Goal: Task Accomplishment & Management: Manage account settings

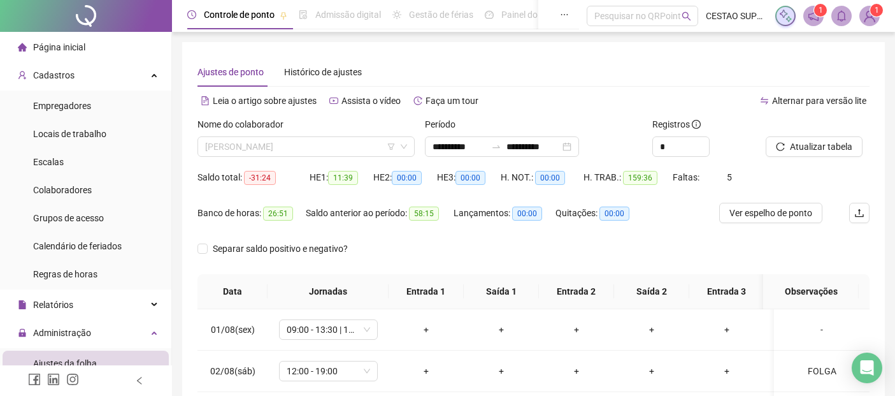
click at [363, 145] on span "[PERSON_NAME]" at bounding box center [306, 146] width 202 height 19
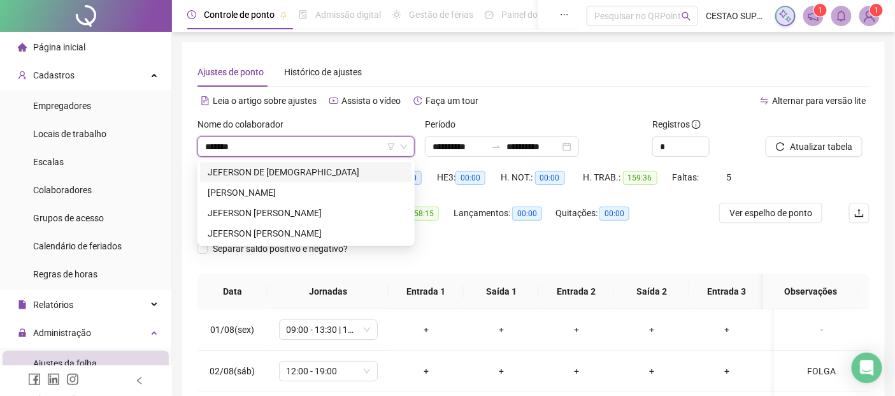
type input "********"
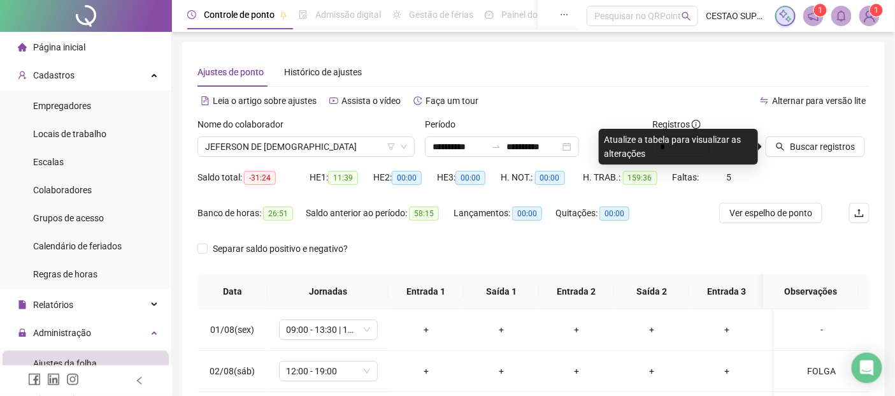
click at [81, 45] on span "Página inicial" at bounding box center [59, 47] width 52 height 10
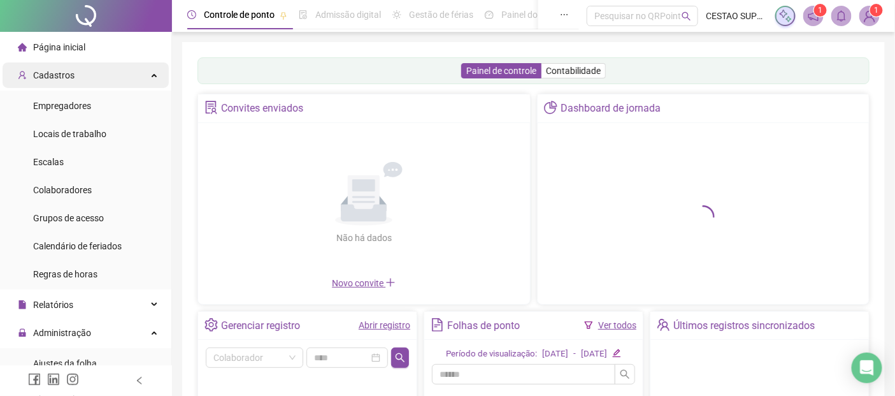
click at [66, 72] on span "Cadastros" at bounding box center [53, 75] width 41 height 10
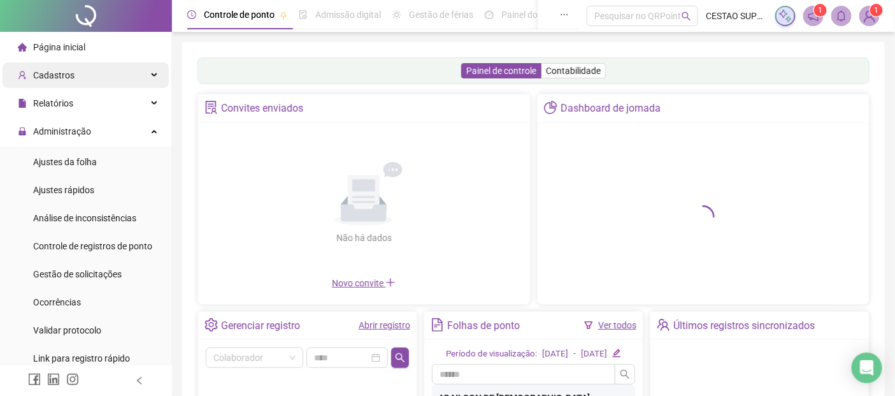
click at [64, 82] on span "Cadastros" at bounding box center [46, 74] width 57 height 25
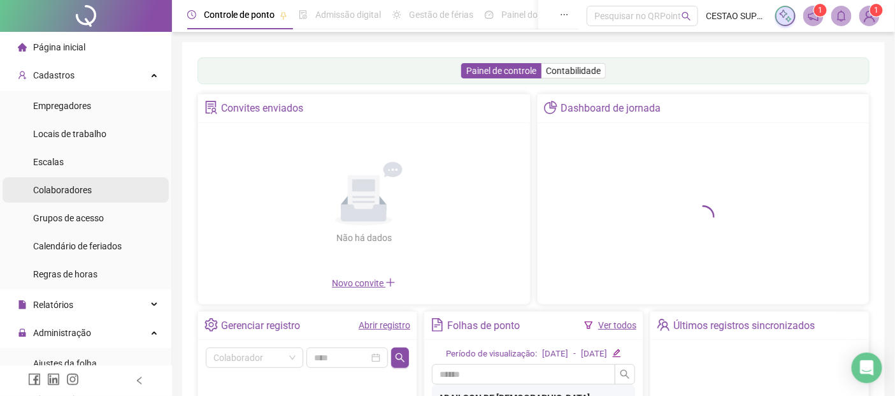
click at [81, 193] on span "Colaboradores" at bounding box center [62, 190] width 59 height 10
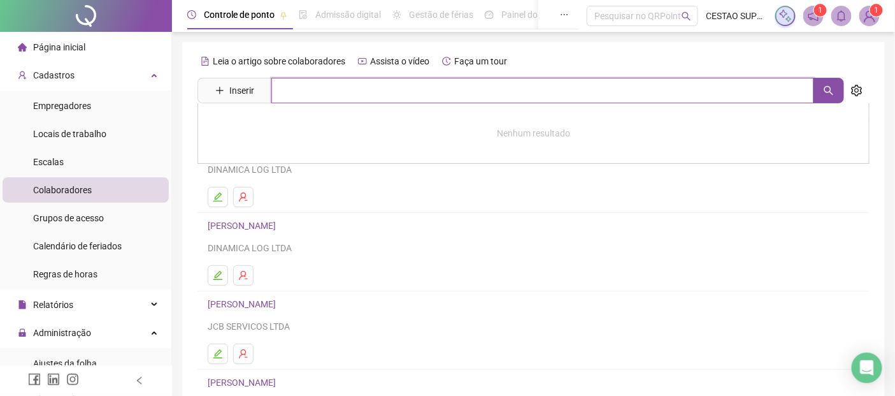
click at [372, 100] on input "text" at bounding box center [542, 90] width 543 height 25
type input "********"
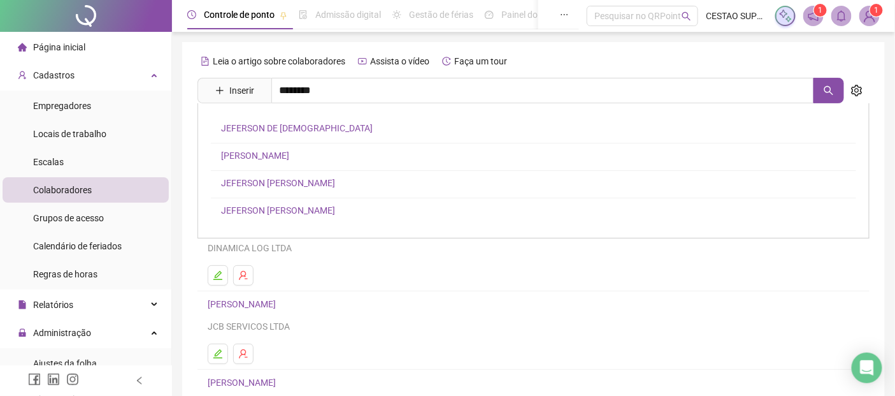
click at [335, 181] on link "JEFERSON [PERSON_NAME]" at bounding box center [278, 183] width 114 height 10
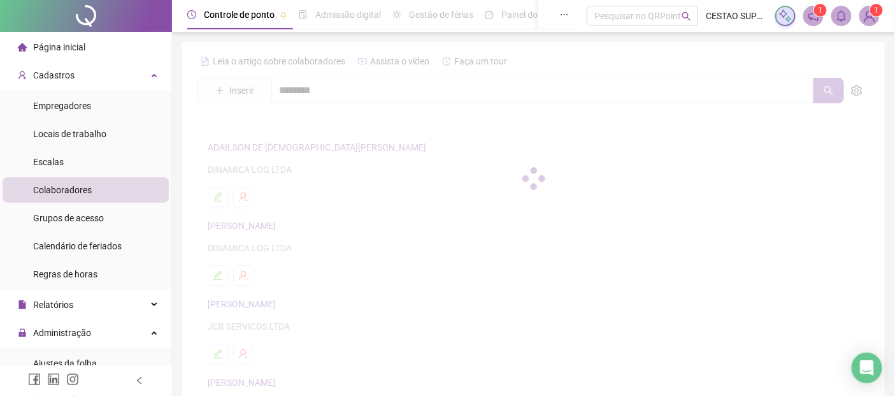
click at [343, 181] on div at bounding box center [533, 178] width 672 height 255
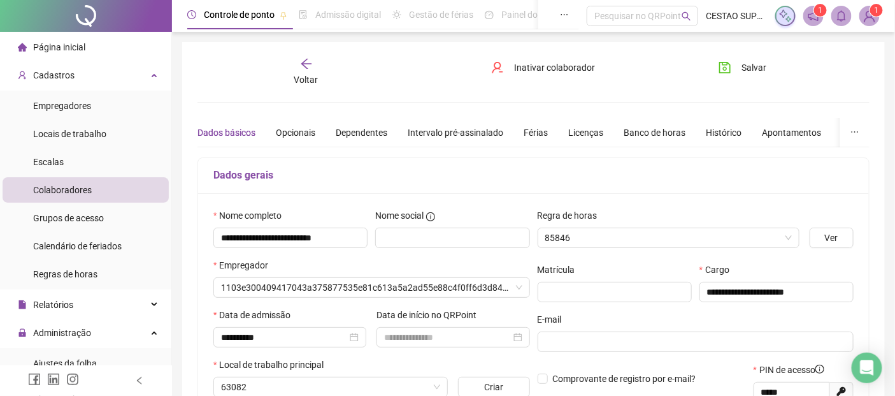
type input "**********"
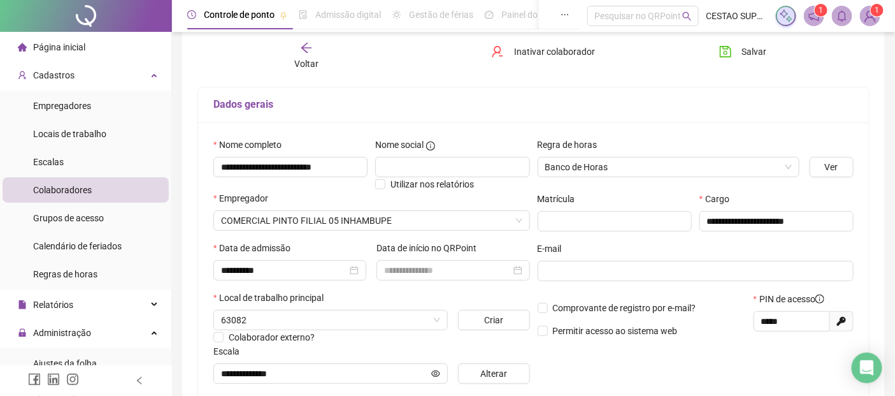
scroll to position [71, 0]
click at [310, 50] on icon "arrow-left" at bounding box center [306, 47] width 13 height 13
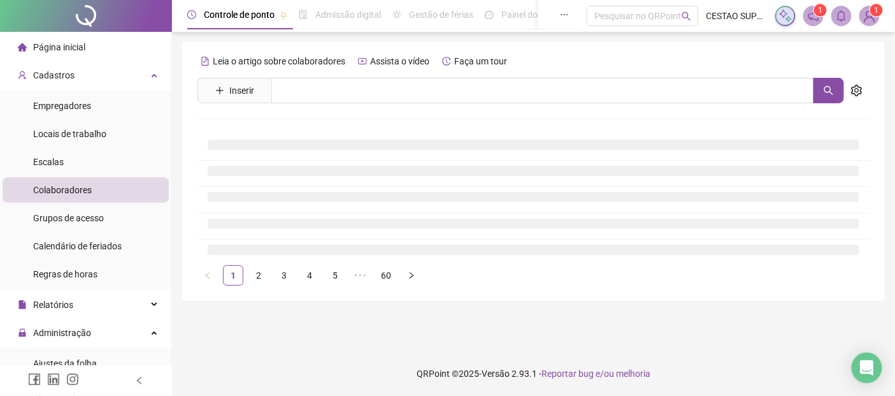
scroll to position [0, 0]
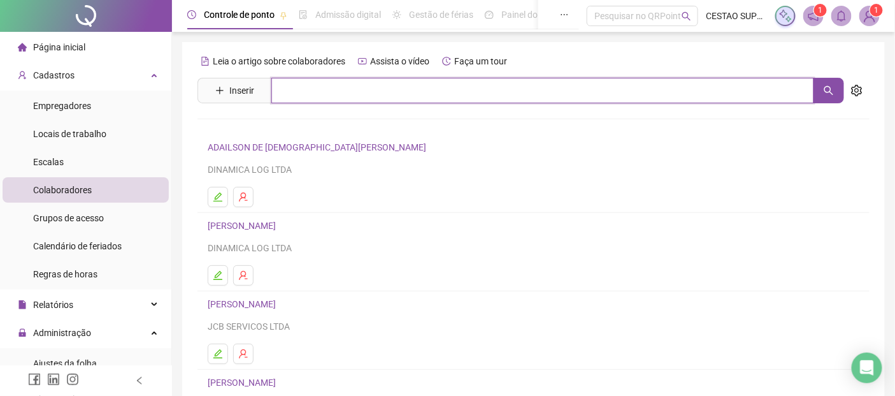
click at [322, 93] on input "text" at bounding box center [542, 90] width 543 height 25
type input "*****"
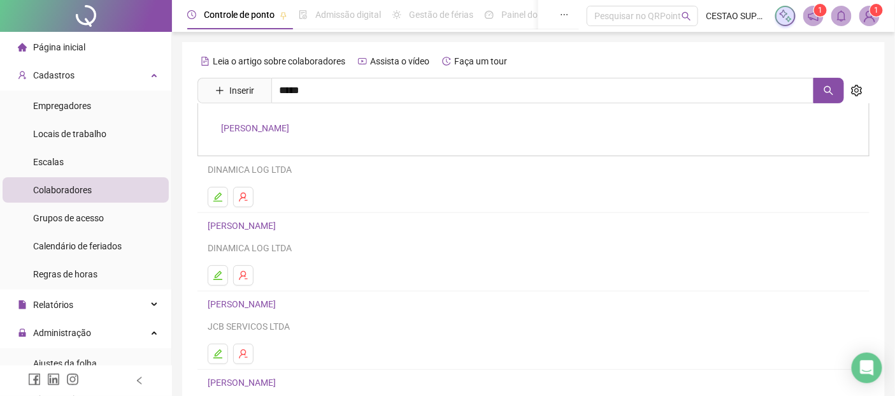
click at [289, 125] on link "[PERSON_NAME]" at bounding box center [255, 128] width 68 height 10
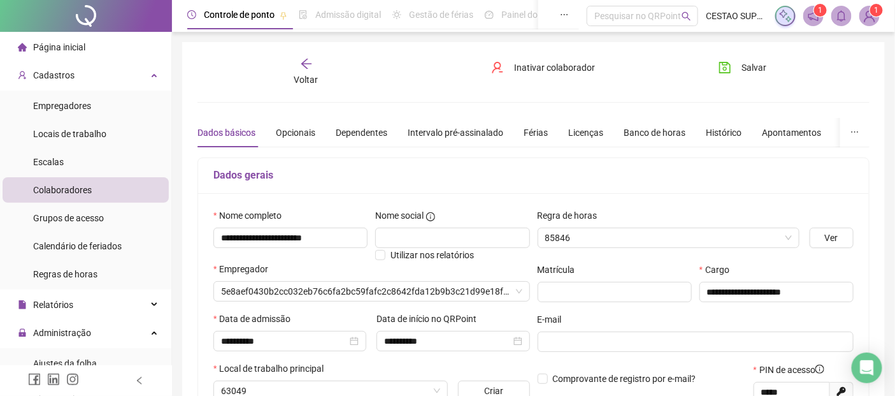
type input "**********"
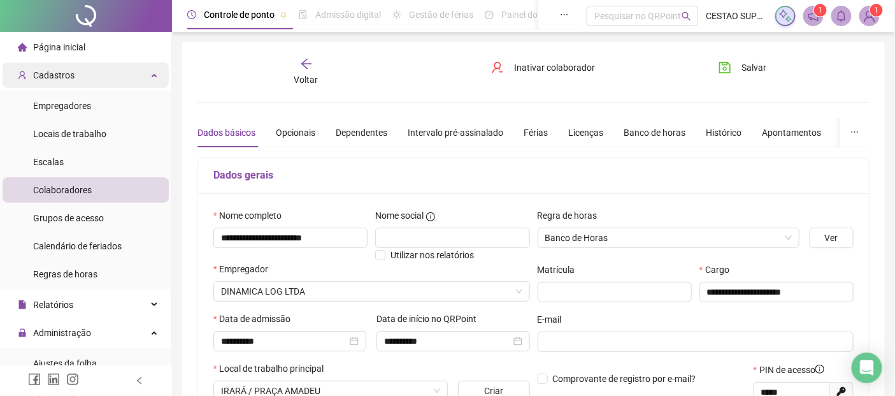
click at [56, 77] on span "Cadastros" at bounding box center [53, 75] width 41 height 10
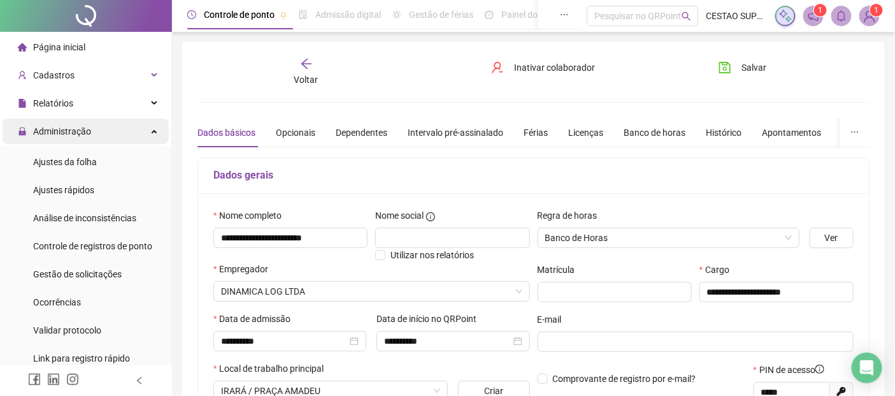
click at [75, 129] on span "Administração" at bounding box center [62, 131] width 58 height 10
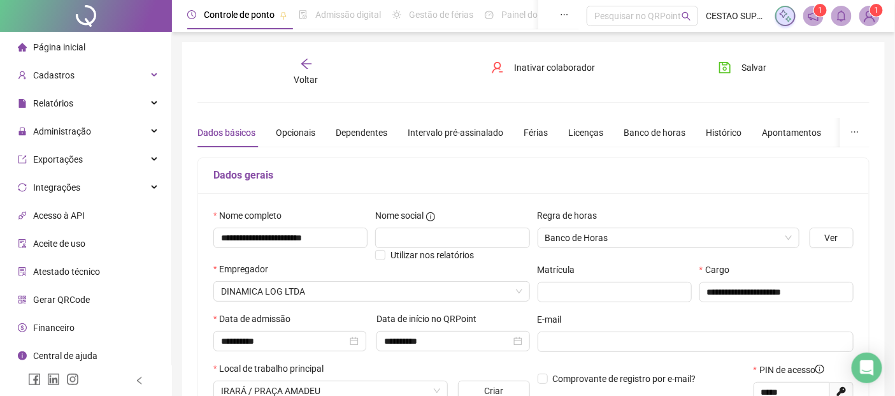
click at [308, 62] on icon "arrow-left" at bounding box center [306, 63] width 13 height 13
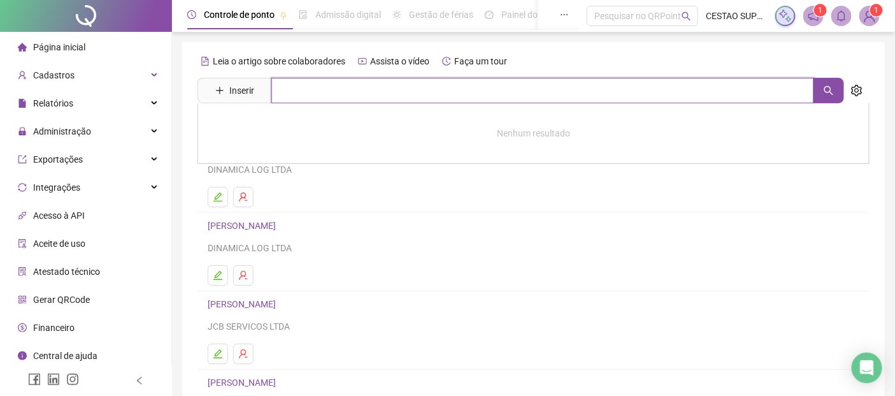
click at [330, 87] on input "text" at bounding box center [542, 90] width 543 height 25
type input "*******"
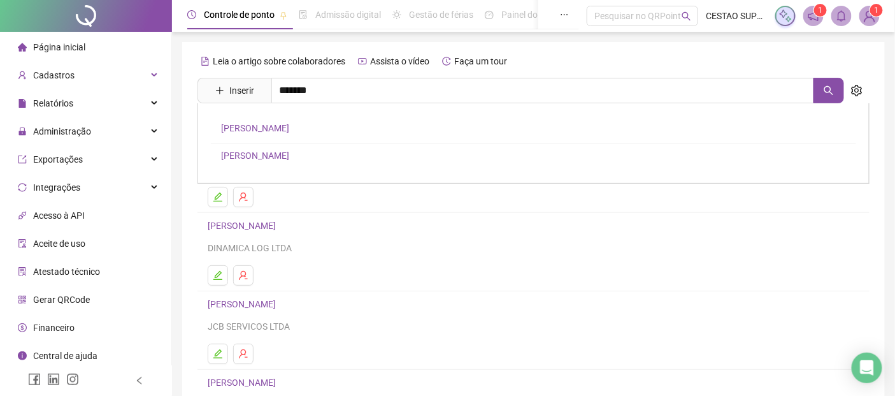
click at [289, 155] on link "[PERSON_NAME]" at bounding box center [255, 155] width 68 height 10
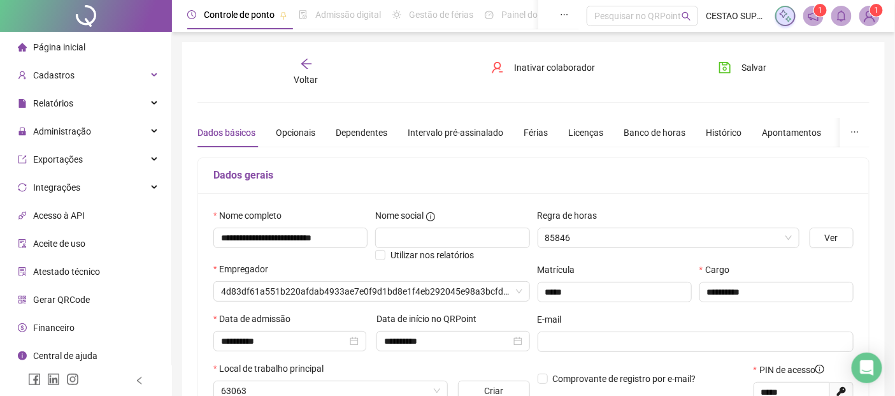
type input "**********"
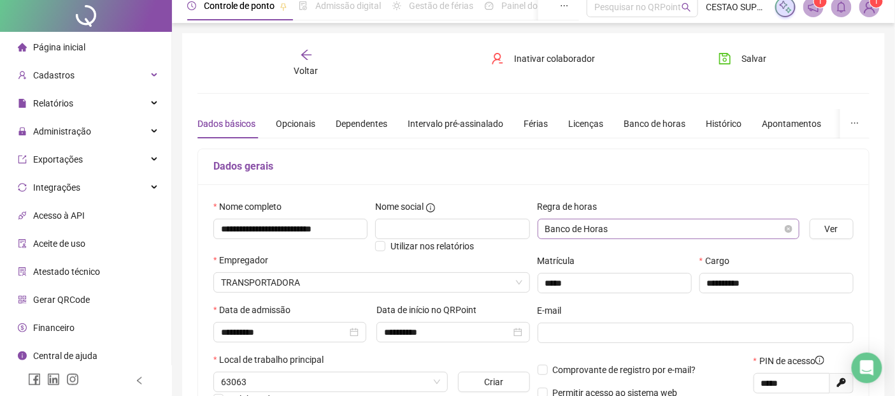
scroll to position [212, 0]
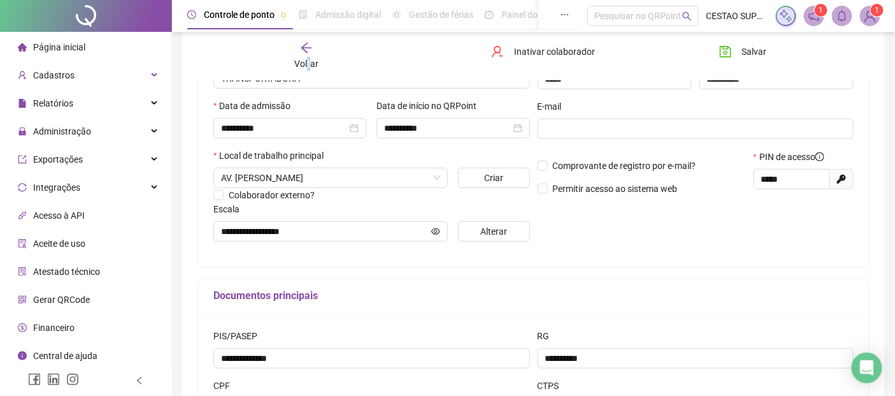
click at [309, 62] on span "Voltar" at bounding box center [306, 64] width 24 height 10
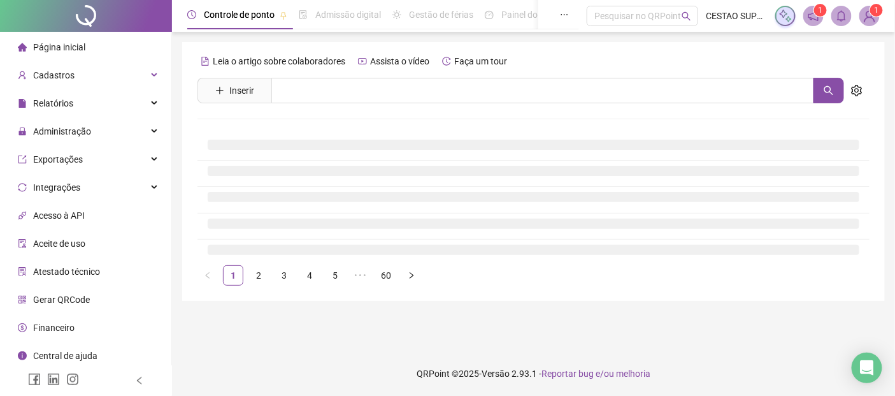
scroll to position [0, 0]
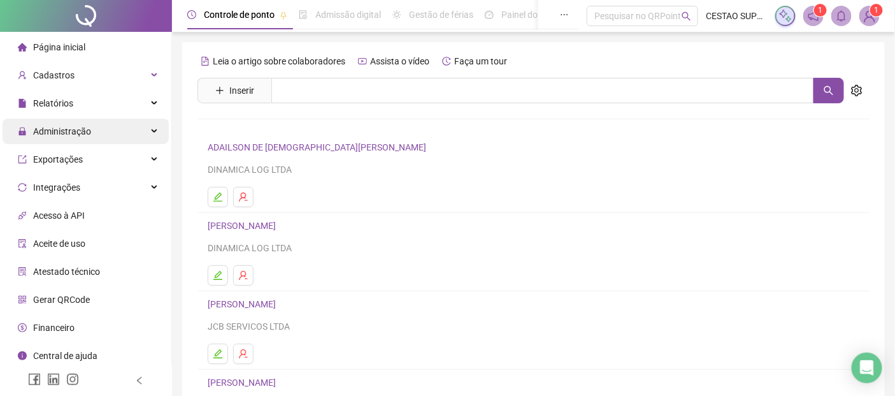
click at [68, 129] on span "Administração" at bounding box center [62, 131] width 58 height 10
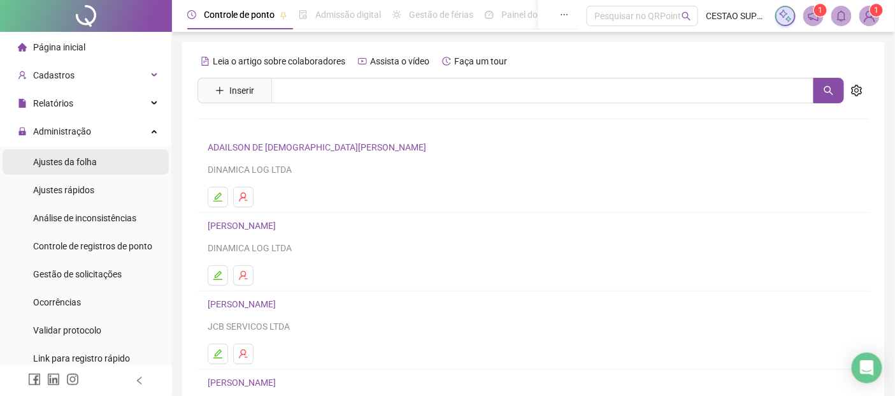
click at [94, 162] on span "Ajustes da folha" at bounding box center [65, 162] width 64 height 10
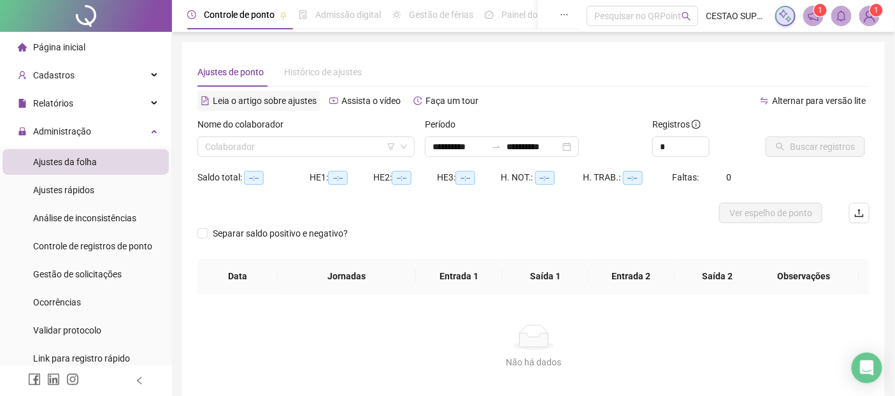
type input "**********"
click at [275, 146] on input "search" at bounding box center [300, 146] width 190 height 19
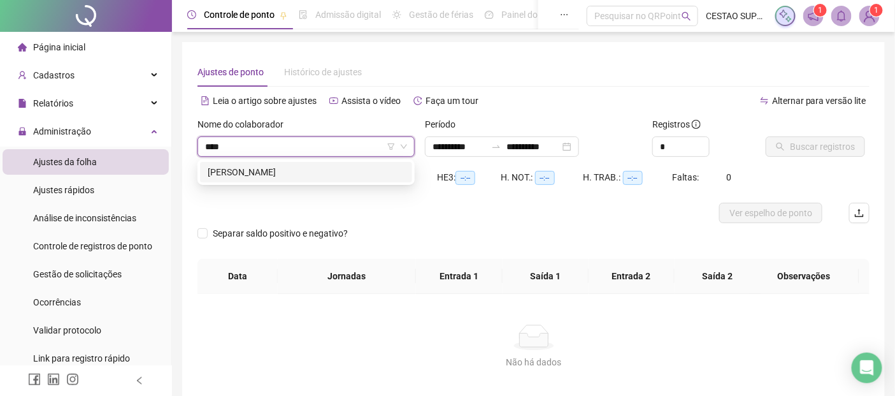
type input "*****"
click at [306, 178] on div "[PERSON_NAME]" at bounding box center [306, 172] width 197 height 14
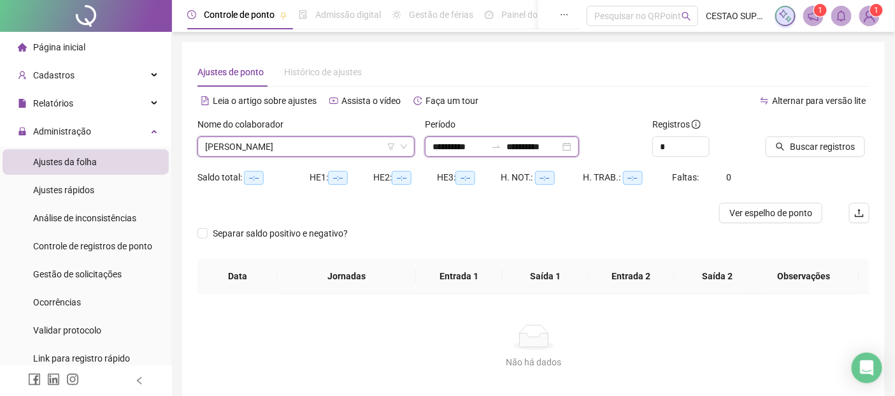
click at [486, 145] on input "**********" at bounding box center [458, 146] width 53 height 14
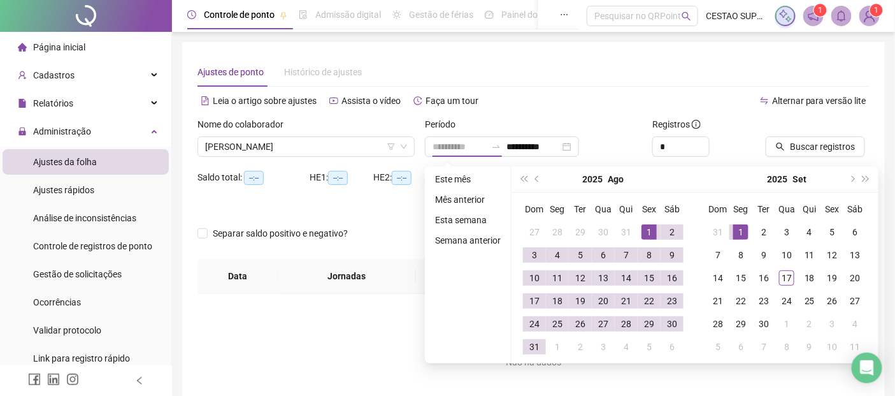
click at [652, 230] on div "1" at bounding box center [648, 231] width 15 height 15
type input "**********"
click at [536, 343] on div "31" at bounding box center [534, 346] width 15 height 15
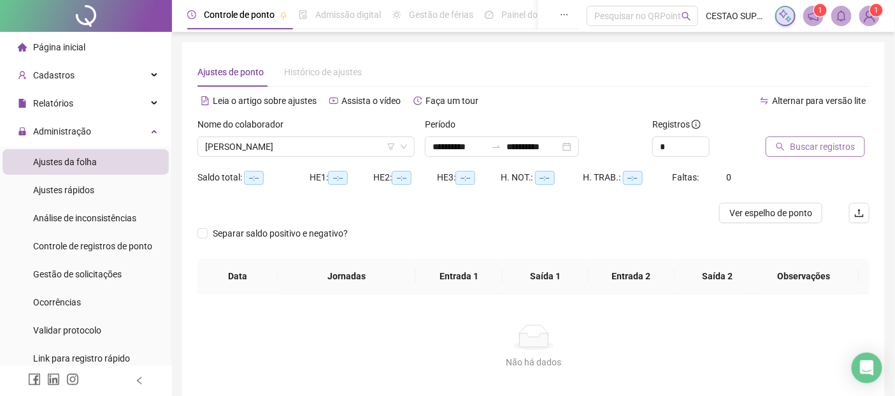
click at [822, 143] on span "Buscar registros" at bounding box center [822, 146] width 65 height 14
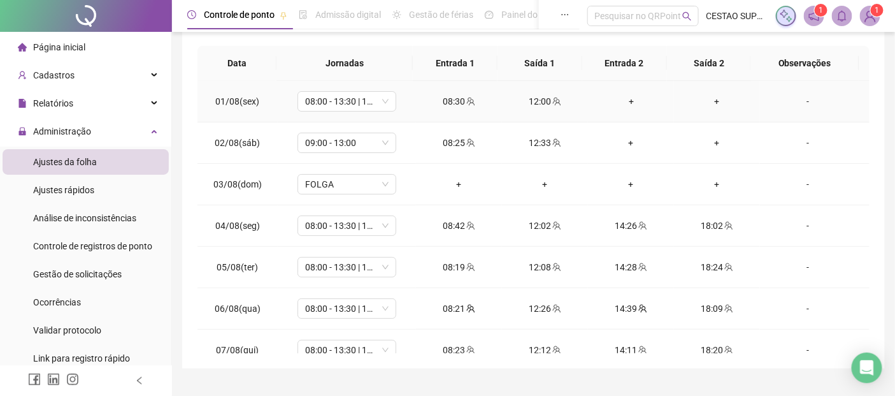
click at [456, 104] on div "08:30" at bounding box center [459, 101] width 66 height 14
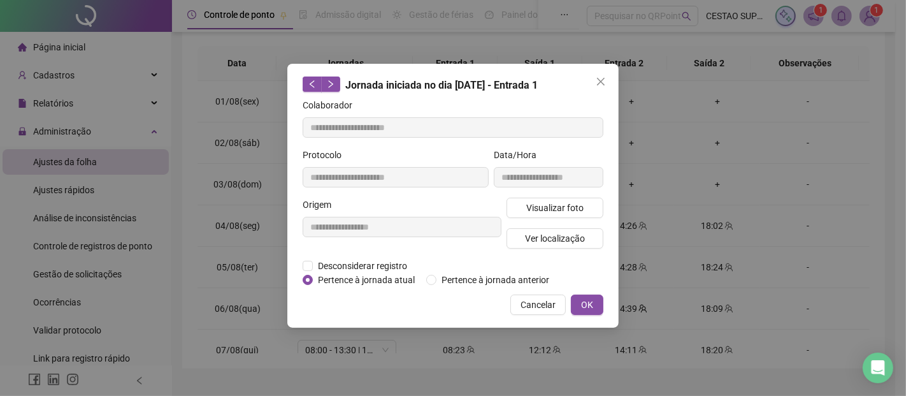
type input "**********"
click at [563, 204] on span "Visualizar foto" at bounding box center [554, 208] width 57 height 14
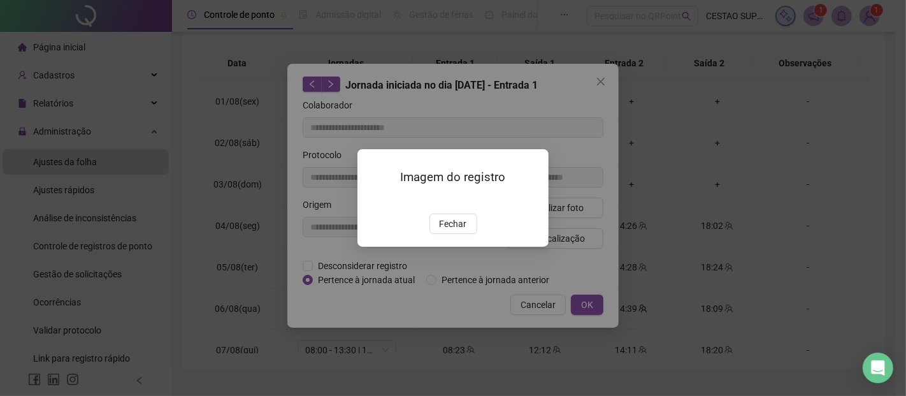
click at [466, 234] on button "Fechar" at bounding box center [453, 223] width 48 height 20
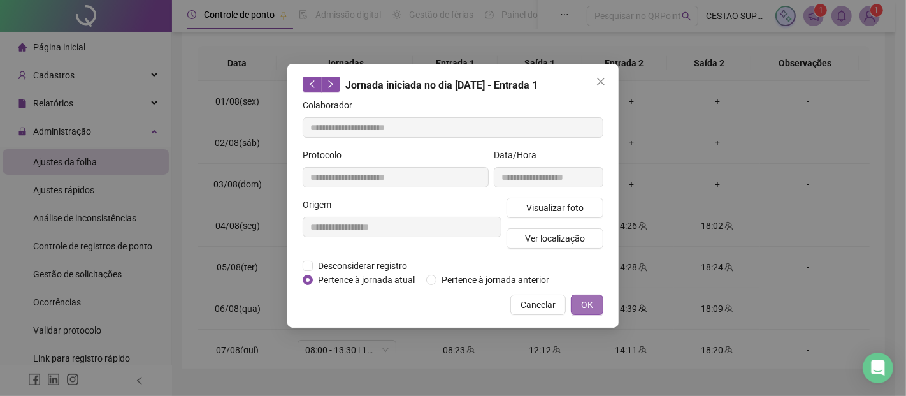
click at [588, 311] on span "OK" at bounding box center [587, 304] width 12 height 14
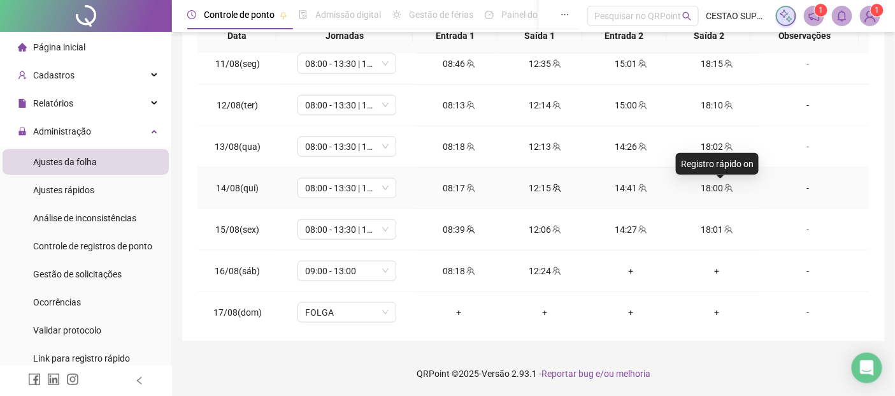
scroll to position [566, 0]
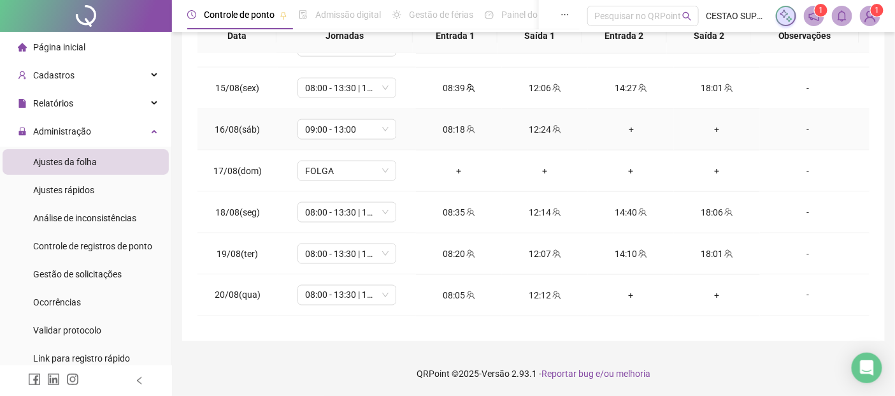
click at [536, 126] on div "12:24" at bounding box center [545, 129] width 66 height 14
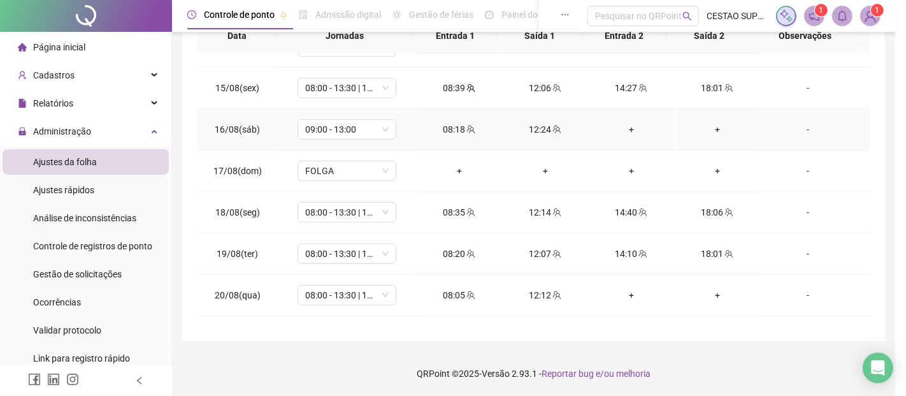
type input "**********"
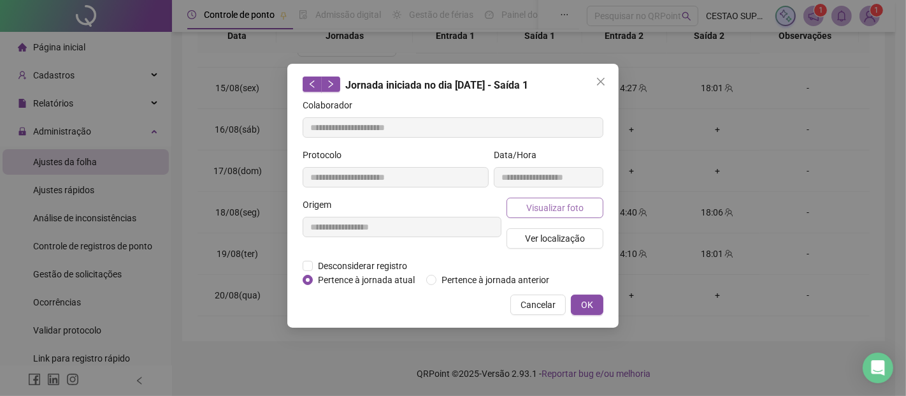
click at [562, 205] on span "Visualizar foto" at bounding box center [554, 208] width 57 height 14
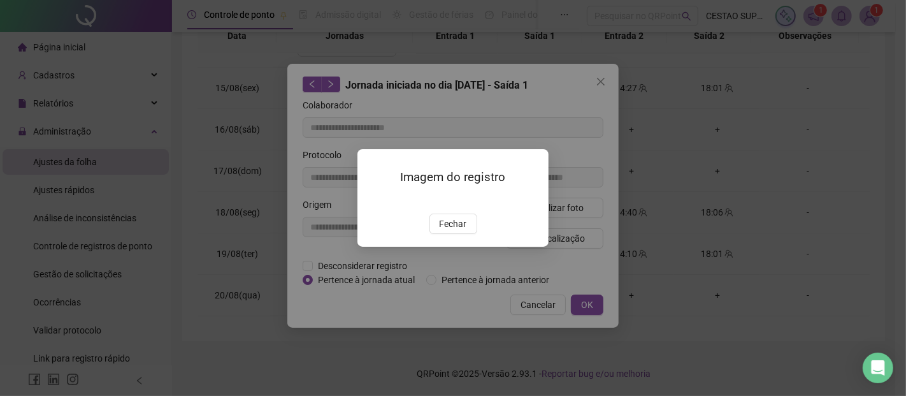
click at [457, 234] on button "Fechar" at bounding box center [453, 223] width 48 height 20
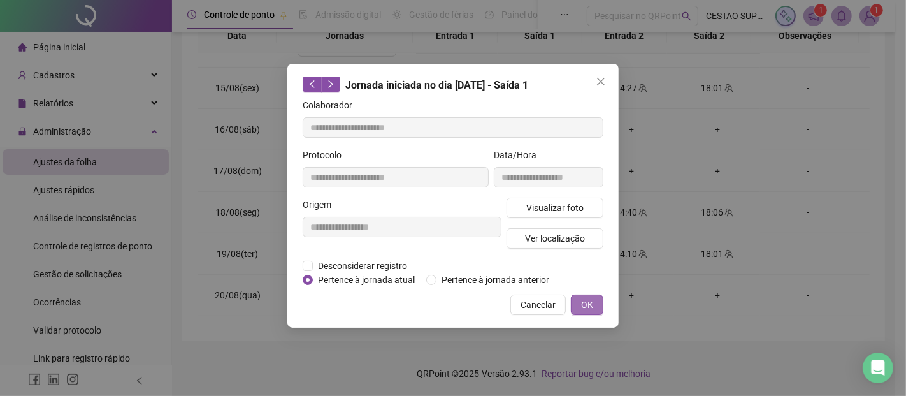
click at [603, 315] on button "OK" at bounding box center [587, 304] width 32 height 20
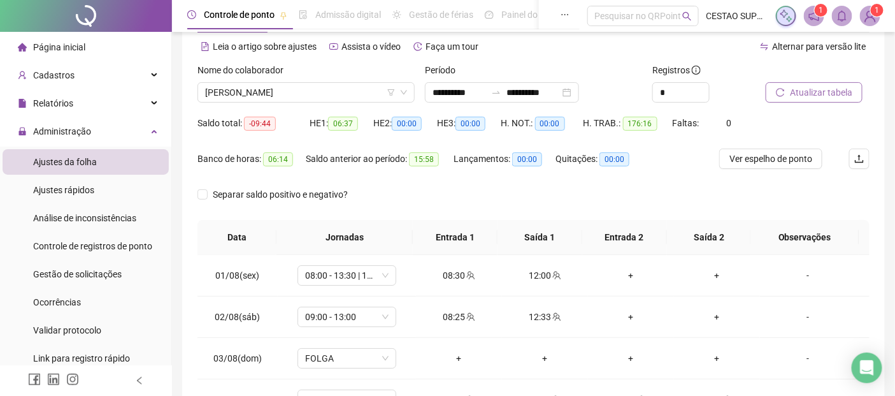
scroll to position [0, 0]
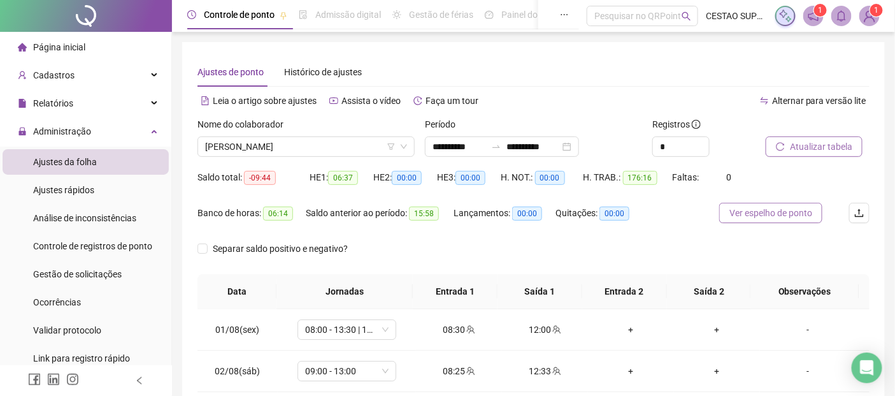
click at [760, 208] on span "Ver espelho de ponto" at bounding box center [770, 213] width 83 height 14
click at [97, 272] on span "Gestão de solicitações" at bounding box center [77, 274] width 89 height 10
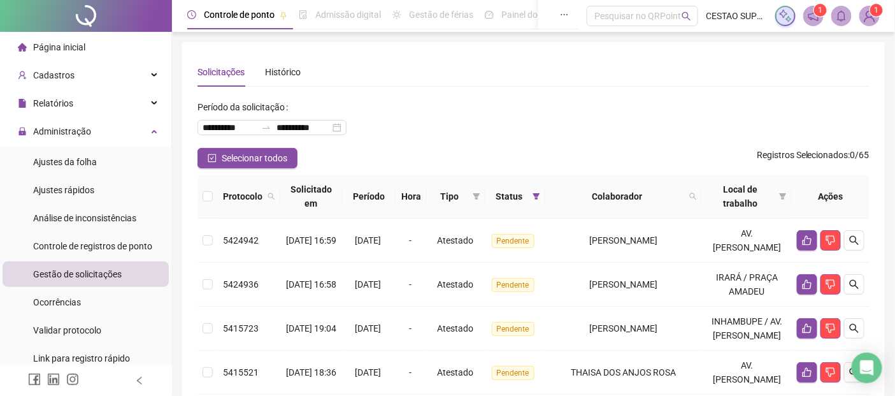
click at [80, 49] on span "Página inicial" at bounding box center [59, 47] width 52 height 10
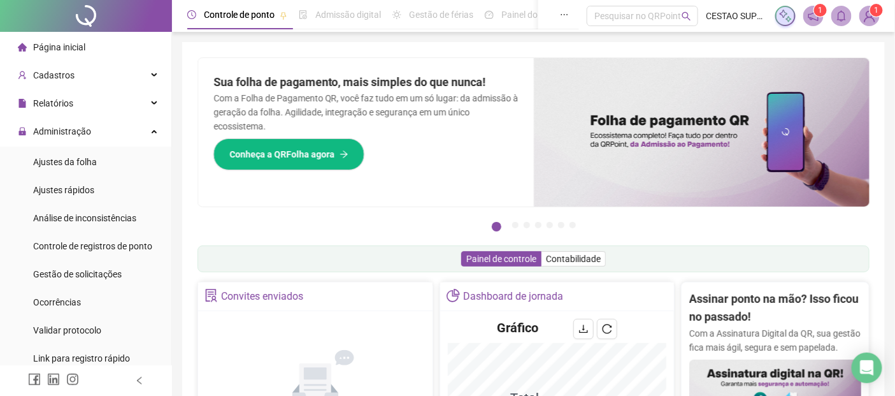
click at [83, 43] on span "Página inicial" at bounding box center [59, 47] width 52 height 10
click at [66, 39] on div "Página inicial" at bounding box center [52, 46] width 68 height 25
click at [66, 51] on span "Página inicial" at bounding box center [59, 47] width 52 height 10
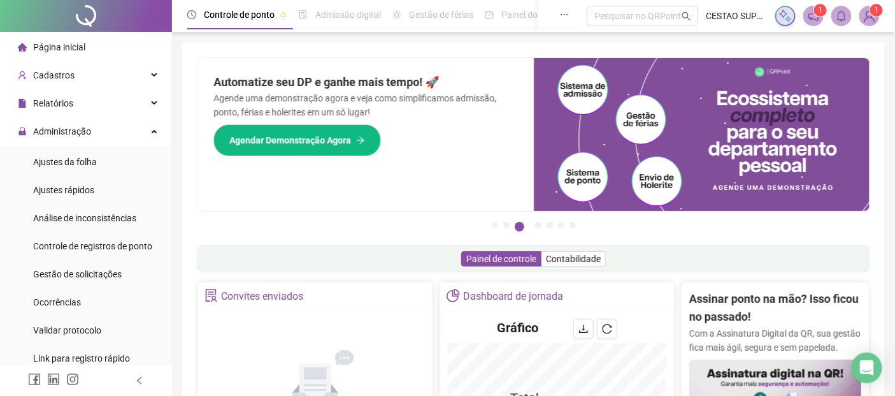
click at [78, 49] on span "Página inicial" at bounding box center [59, 47] width 52 height 10
click at [65, 46] on span "Página inicial" at bounding box center [59, 47] width 52 height 10
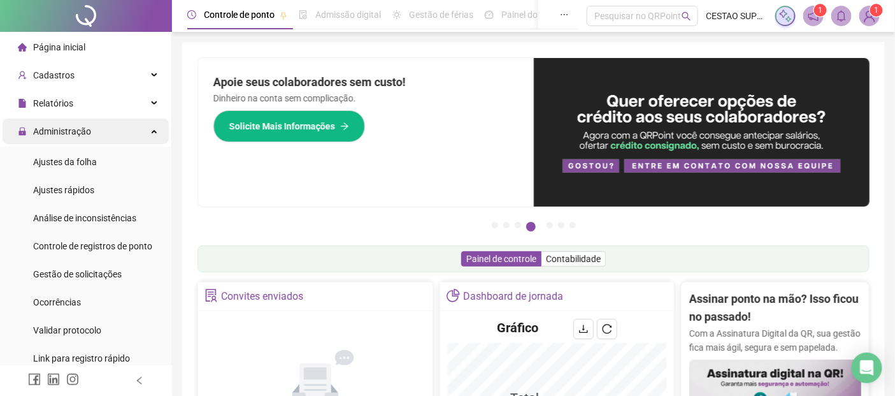
click at [75, 132] on span "Administração" at bounding box center [62, 131] width 58 height 10
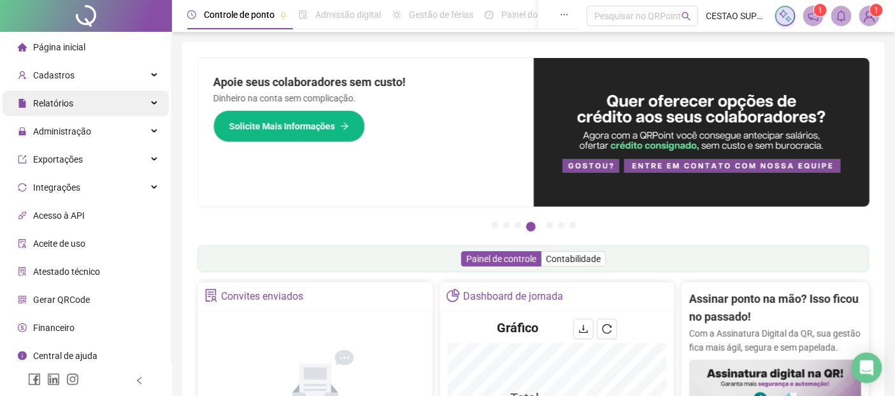
click at [57, 105] on span "Relatórios" at bounding box center [53, 103] width 40 height 10
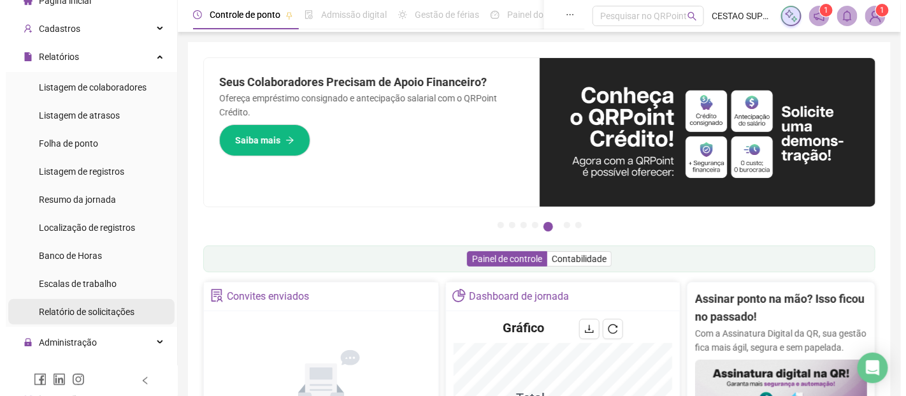
scroll to position [71, 0]
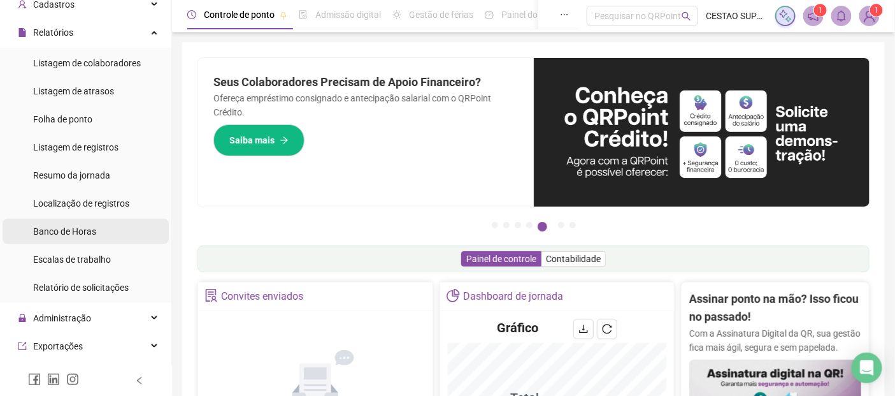
click at [83, 231] on span "Banco de Horas" at bounding box center [64, 231] width 63 height 10
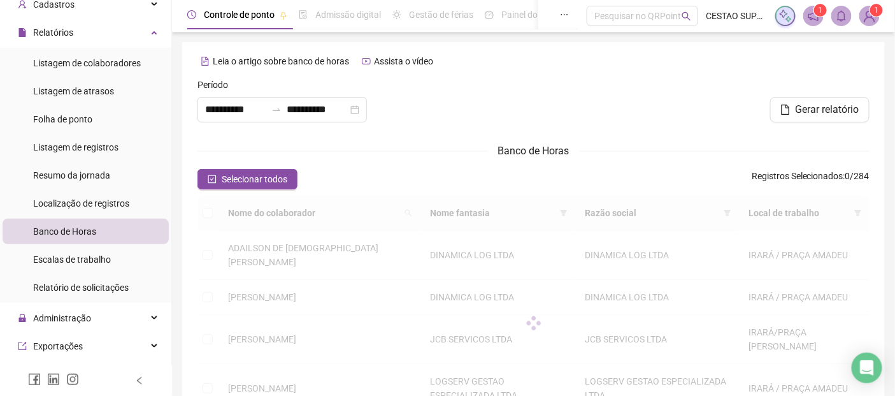
type input "**********"
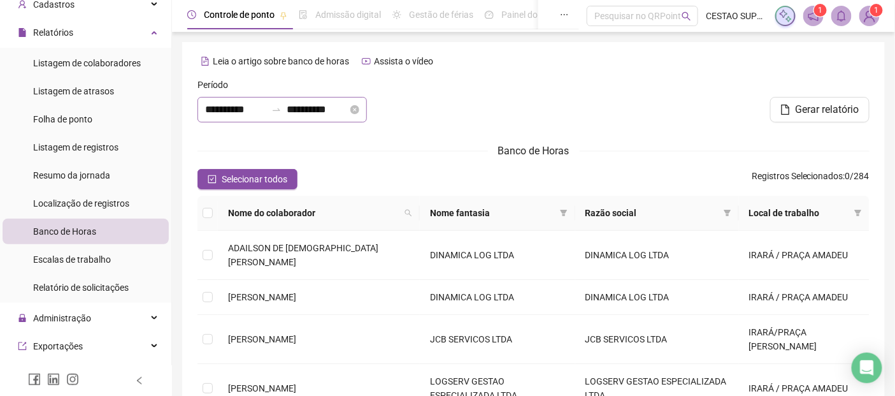
click at [284, 116] on div "**********" at bounding box center [281, 109] width 169 height 25
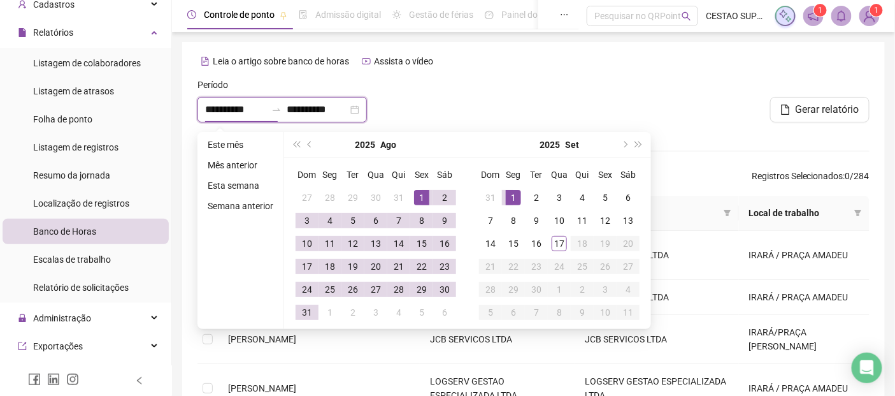
type input "**********"
click at [424, 191] on div "1" at bounding box center [421, 197] width 15 height 15
type input "**********"
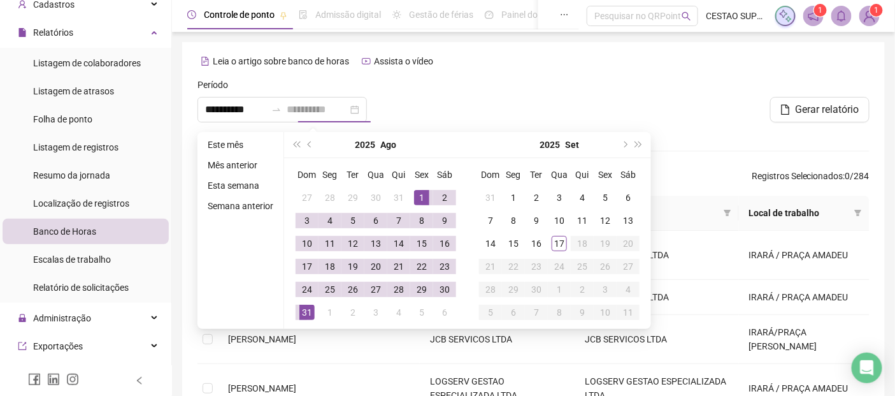
click at [313, 313] on div "31" at bounding box center [306, 311] width 15 height 15
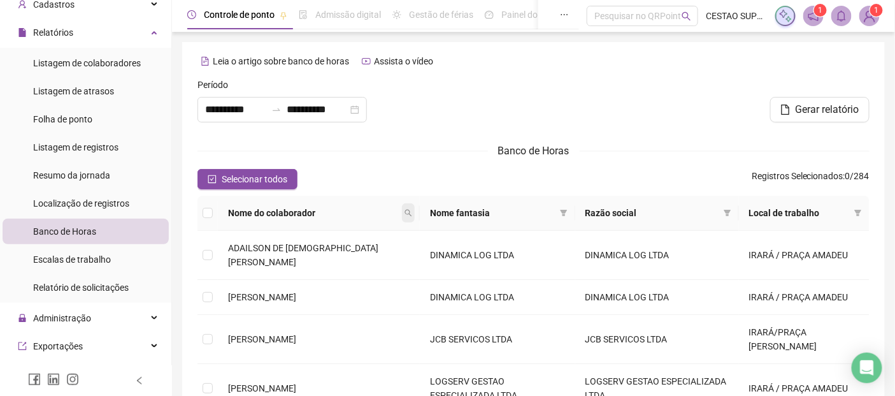
click at [404, 215] on icon "search" at bounding box center [408, 213] width 8 height 8
click at [309, 236] on input "text" at bounding box center [312, 235] width 120 height 20
click at [295, 260] on span "Buscar" at bounding box center [288, 258] width 28 height 14
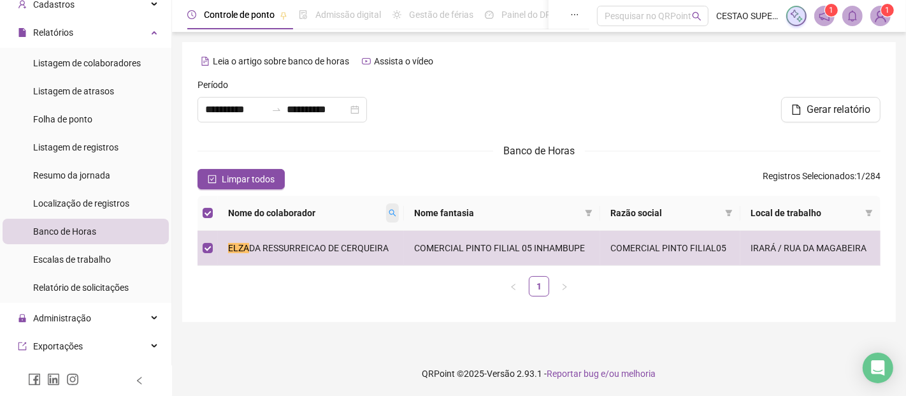
click at [396, 213] on icon "search" at bounding box center [393, 213] width 8 height 8
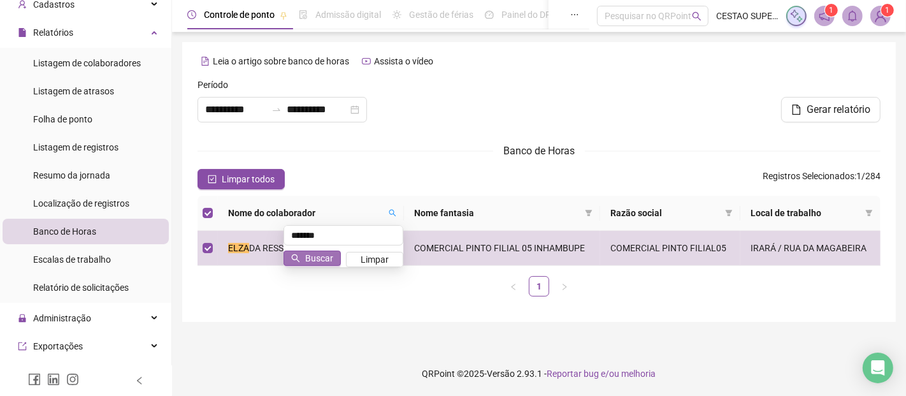
click at [319, 259] on span "Buscar" at bounding box center [319, 258] width 28 height 14
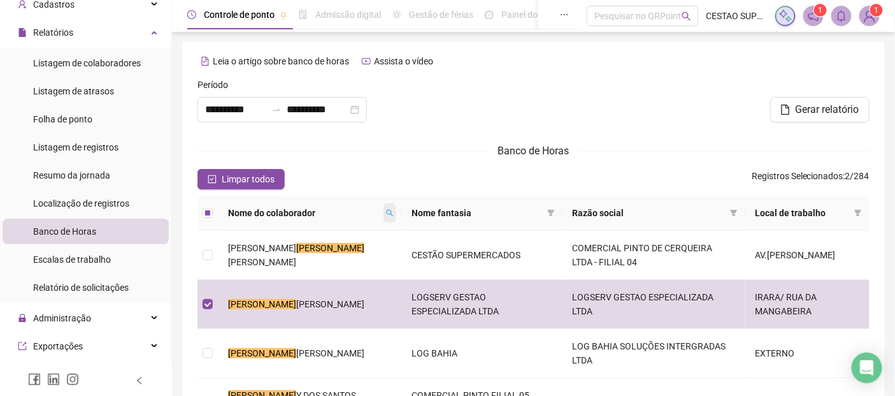
click at [386, 212] on icon "search" at bounding box center [390, 213] width 8 height 8
click at [283, 259] on span "Buscar" at bounding box center [278, 258] width 28 height 14
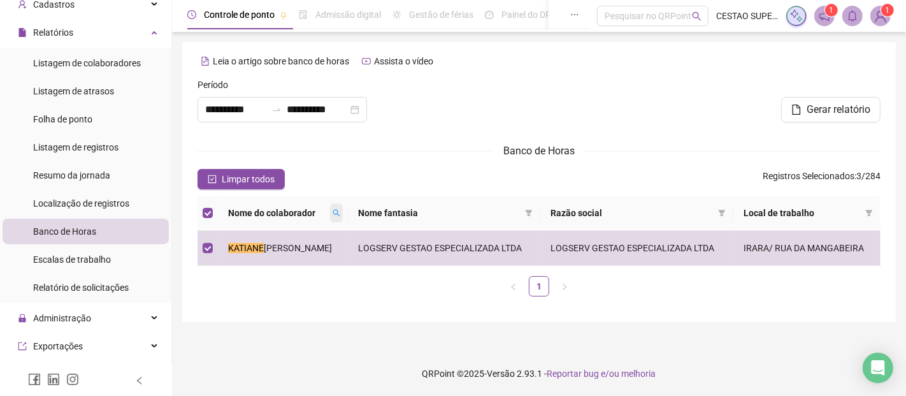
click at [340, 212] on icon "search" at bounding box center [336, 213] width 8 height 8
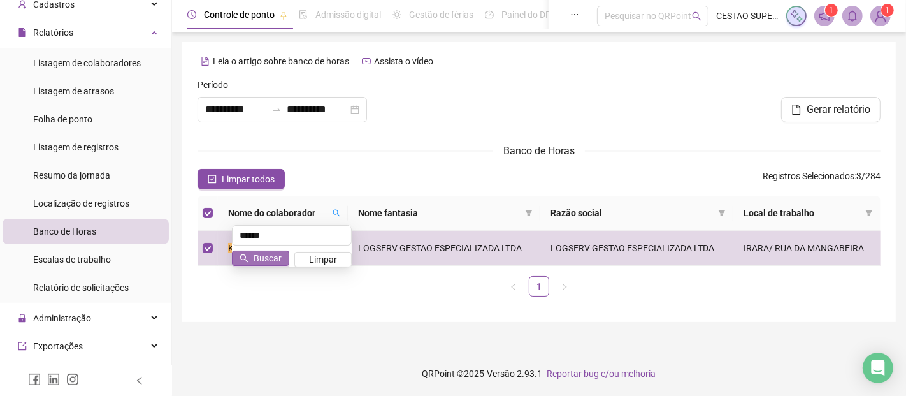
click at [266, 256] on span "Buscar" at bounding box center [267, 258] width 28 height 14
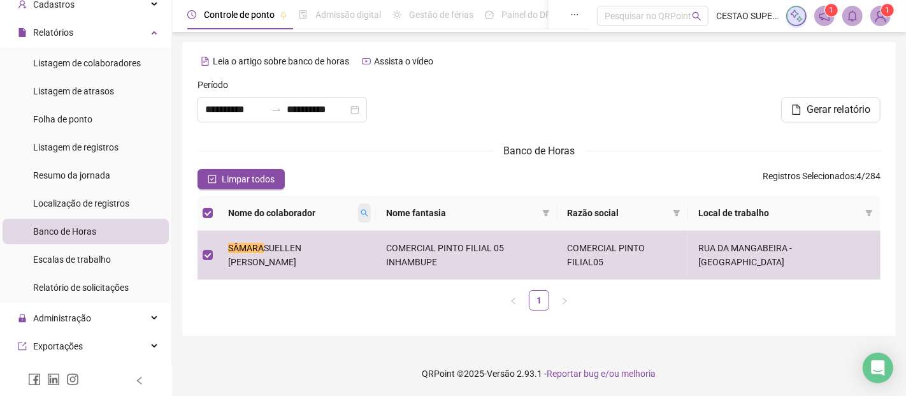
click at [368, 211] on icon "search" at bounding box center [364, 213] width 8 height 8
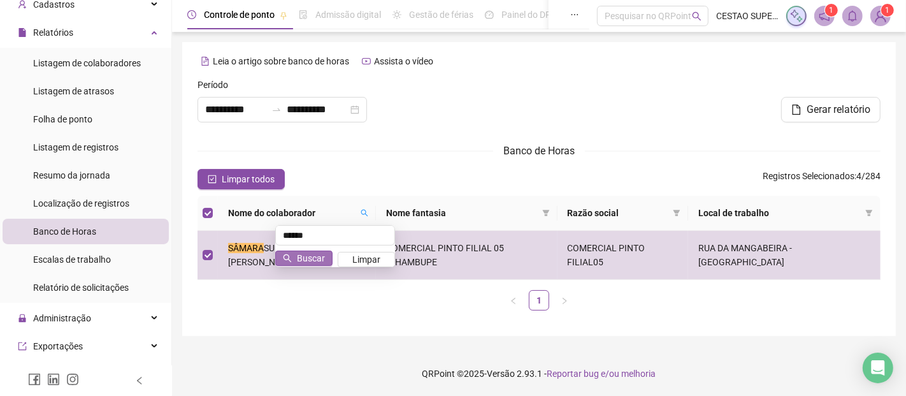
click at [314, 259] on span "Buscar" at bounding box center [311, 258] width 28 height 14
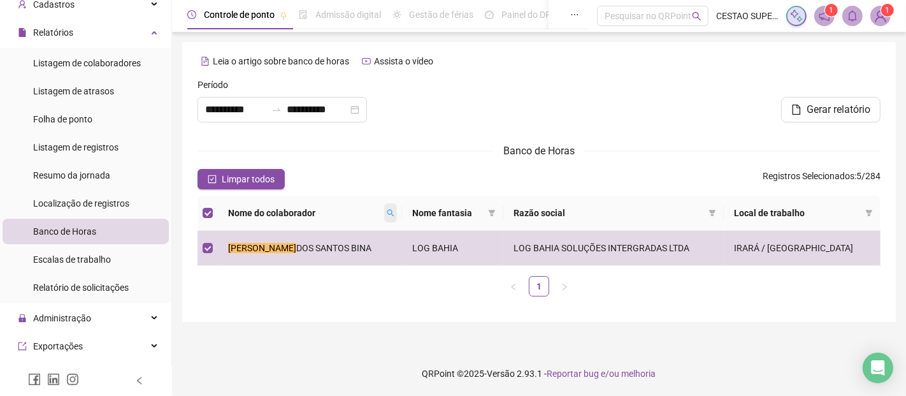
click at [387, 213] on icon "search" at bounding box center [391, 213] width 8 height 8
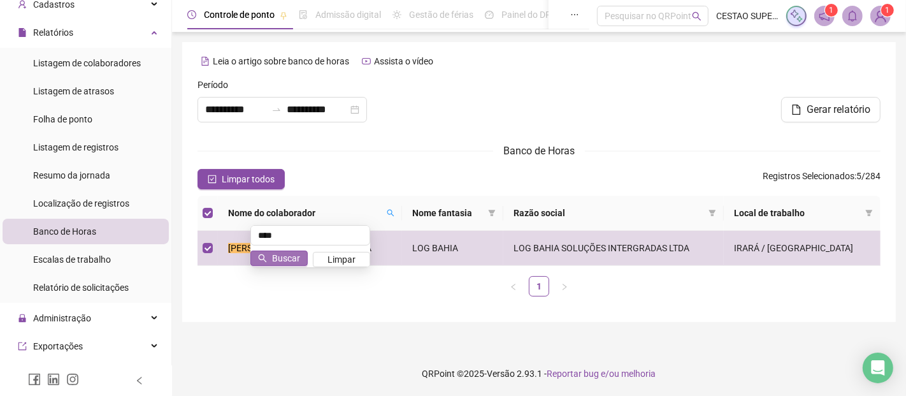
click at [285, 255] on span "Buscar" at bounding box center [286, 258] width 28 height 14
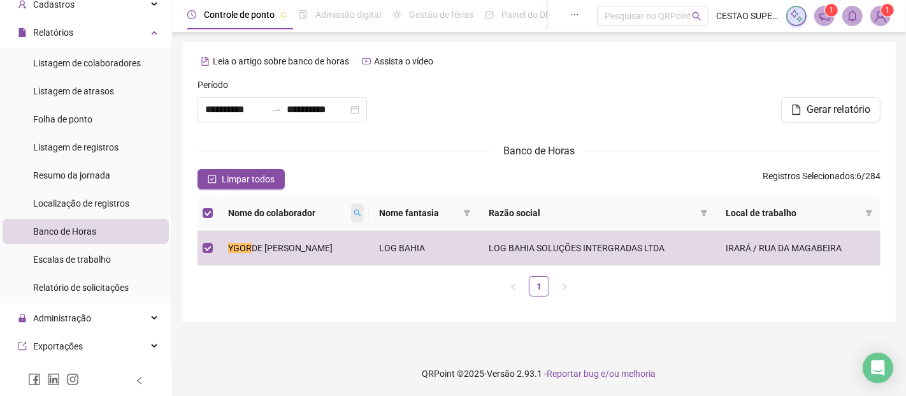
click at [354, 212] on icon "search" at bounding box center [357, 213] width 8 height 8
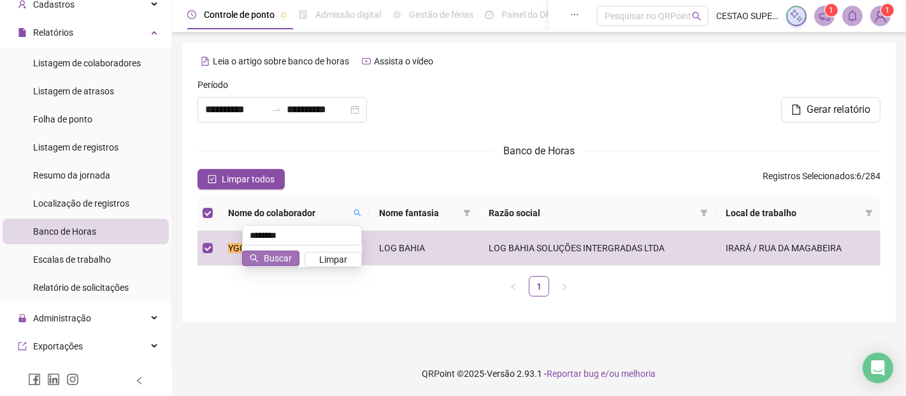
click at [275, 257] on span "Buscar" at bounding box center [278, 258] width 28 height 14
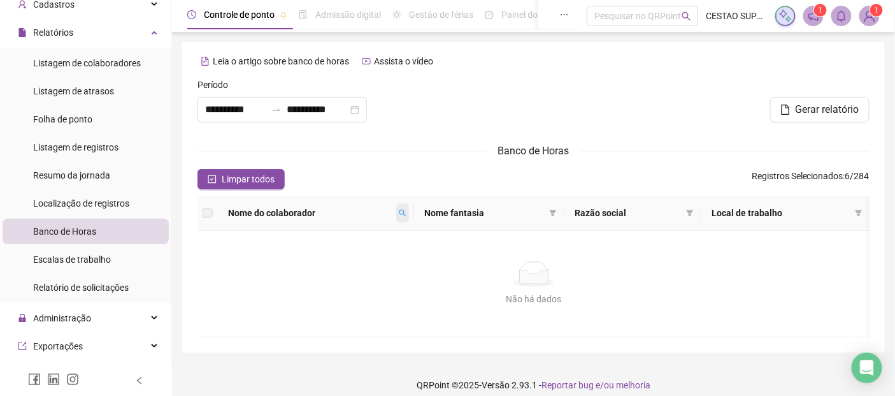
click at [406, 212] on icon "search" at bounding box center [402, 213] width 7 height 7
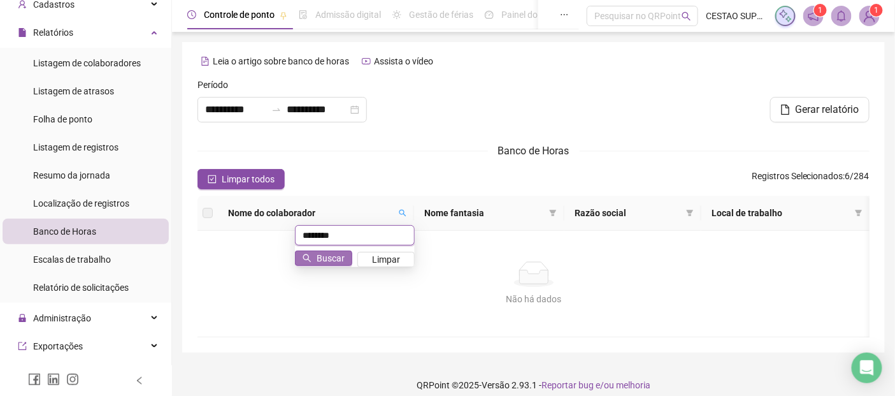
type input "********"
click at [319, 253] on span "Buscar" at bounding box center [331, 258] width 28 height 14
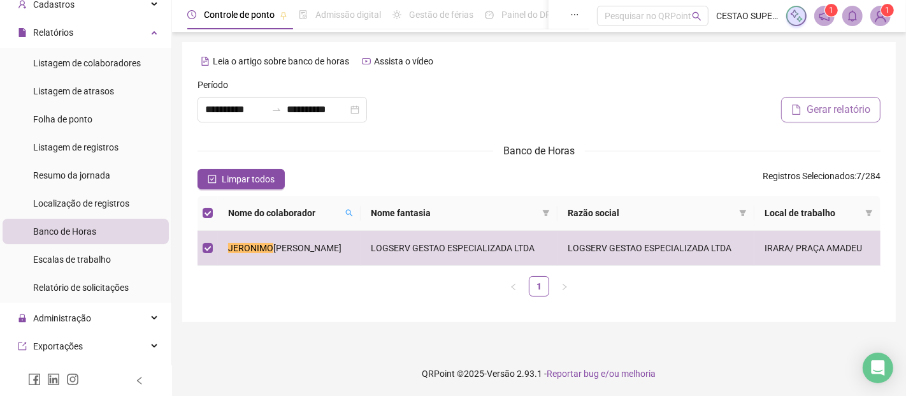
click at [812, 110] on span "Gerar relatório" at bounding box center [838, 109] width 64 height 15
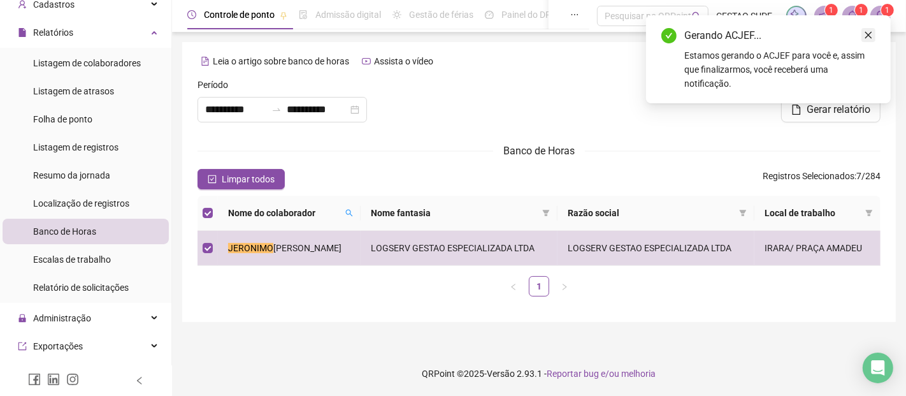
click at [865, 32] on icon "close" at bounding box center [868, 35] width 7 height 7
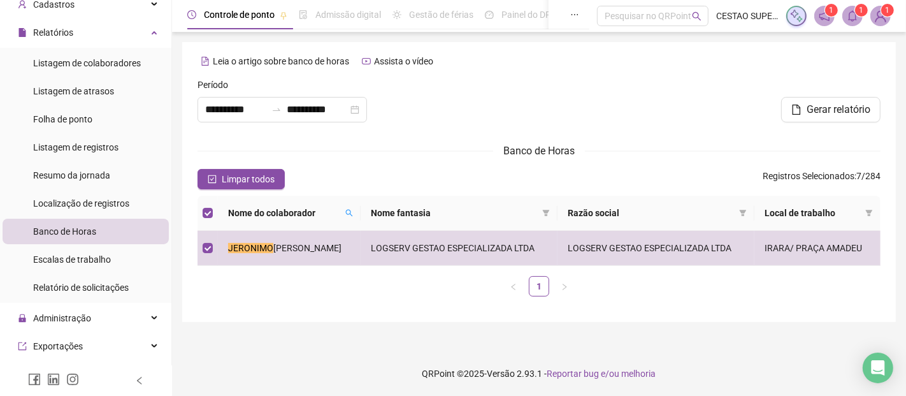
click at [632, 104] on div at bounding box center [539, 105] width 231 height 55
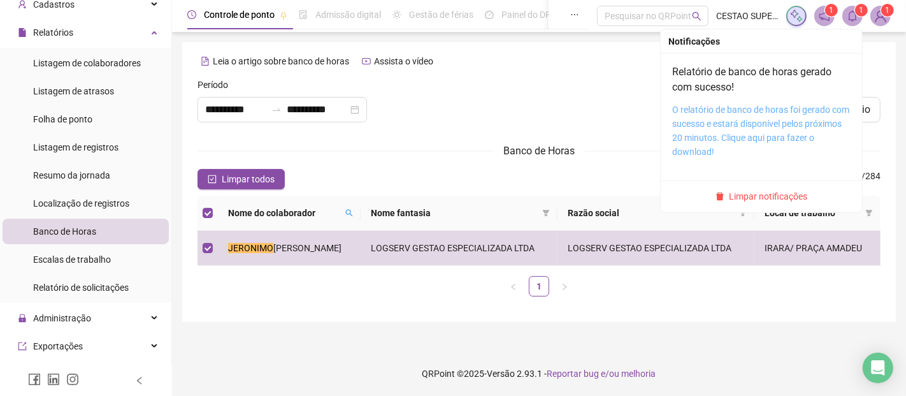
click at [781, 138] on link "O relatório de banco de horas foi gerado com sucesso e estará disponível pelos …" at bounding box center [760, 130] width 177 height 52
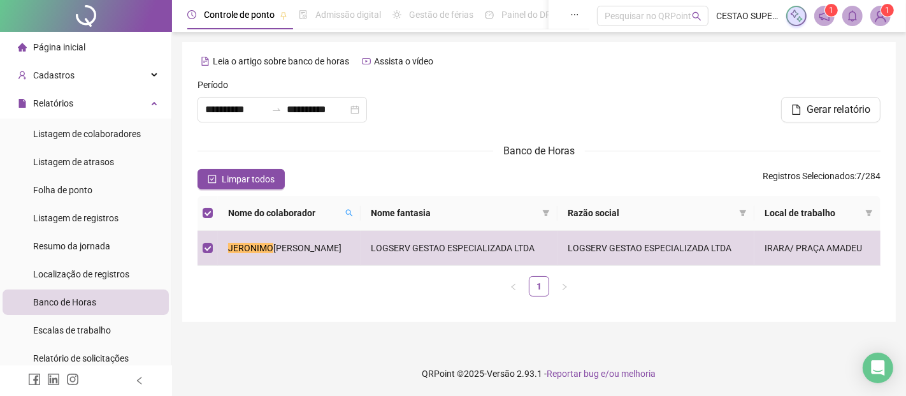
click at [71, 45] on span "Página inicial" at bounding box center [59, 47] width 52 height 10
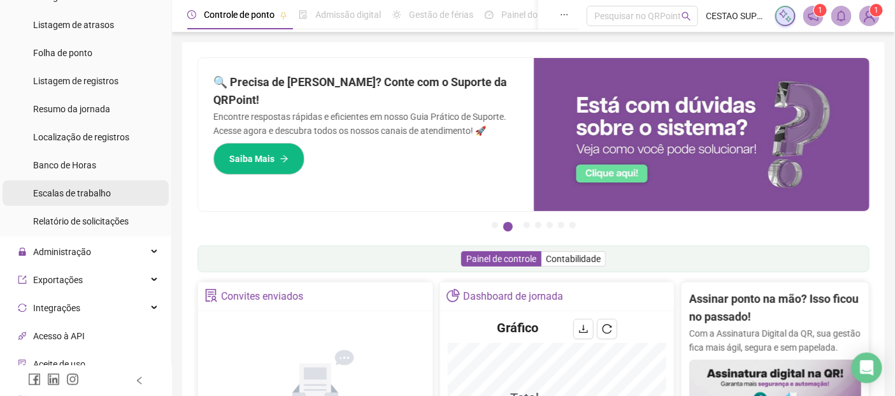
scroll to position [141, 0]
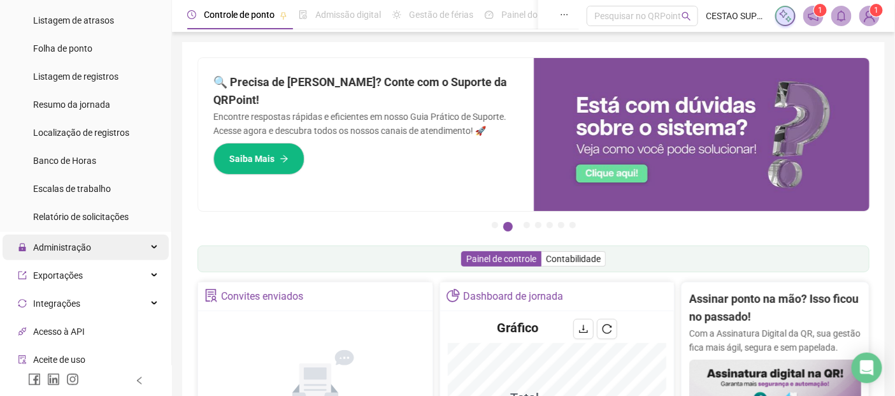
click at [73, 249] on span "Administração" at bounding box center [62, 247] width 58 height 10
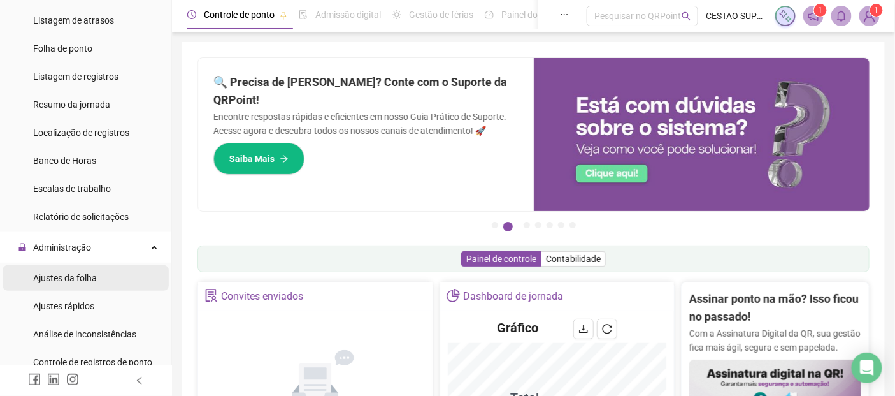
click at [83, 275] on span "Ajustes da folha" at bounding box center [65, 278] width 64 height 10
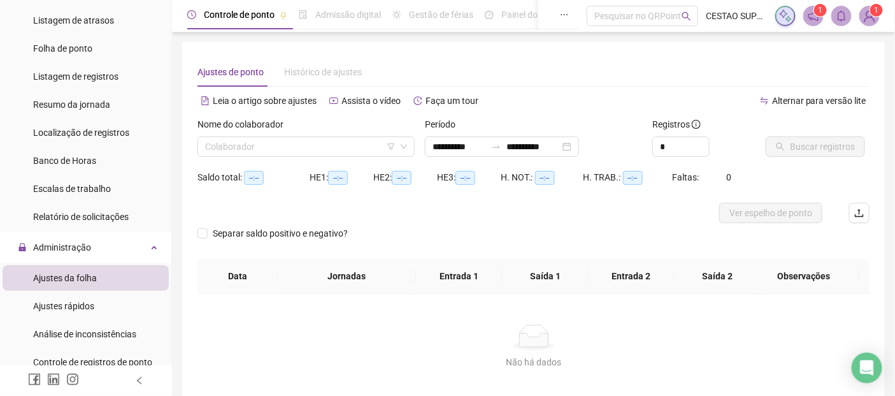
type input "**********"
click at [289, 141] on input "search" at bounding box center [300, 146] width 190 height 19
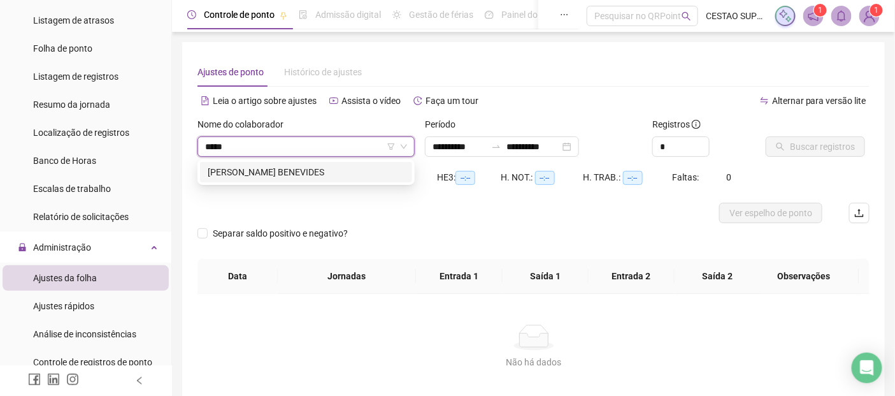
type input "******"
click at [275, 177] on div "[PERSON_NAME] BENEVIDES" at bounding box center [306, 172] width 197 height 14
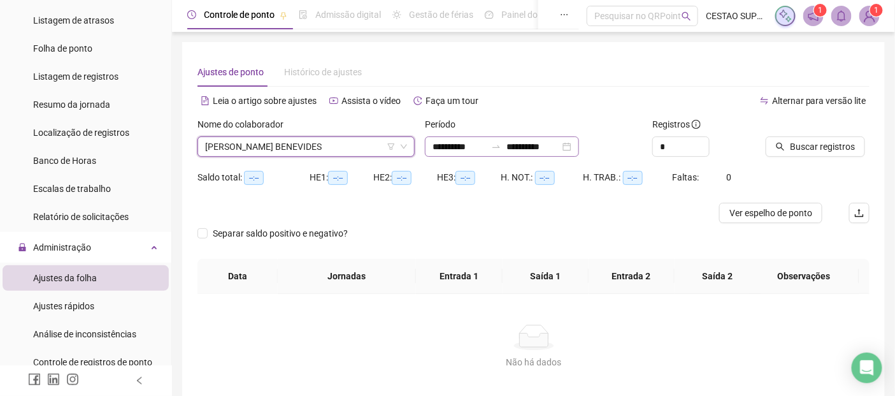
click at [501, 148] on icon "swap-right" at bounding box center [496, 146] width 10 height 10
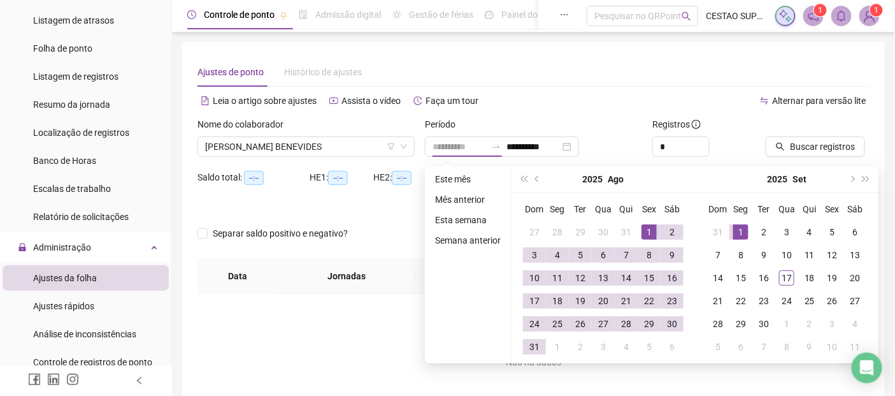
click at [648, 227] on div "1" at bounding box center [648, 231] width 15 height 15
type input "**********"
click at [536, 341] on div "31" at bounding box center [534, 346] width 15 height 15
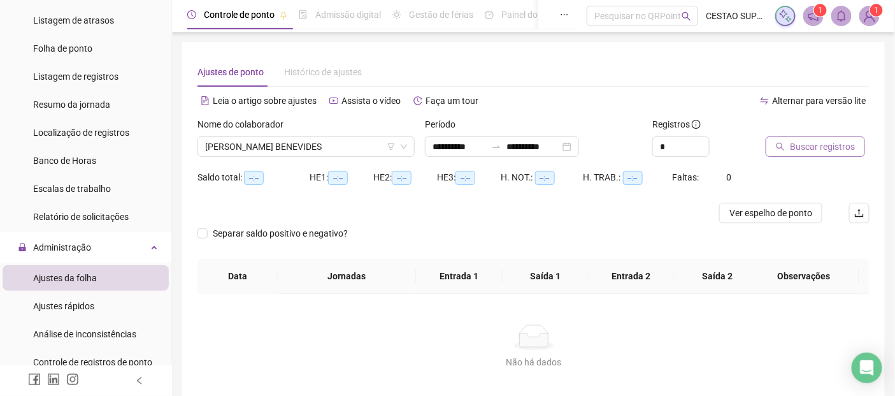
click at [799, 149] on span "Buscar registros" at bounding box center [822, 146] width 65 height 14
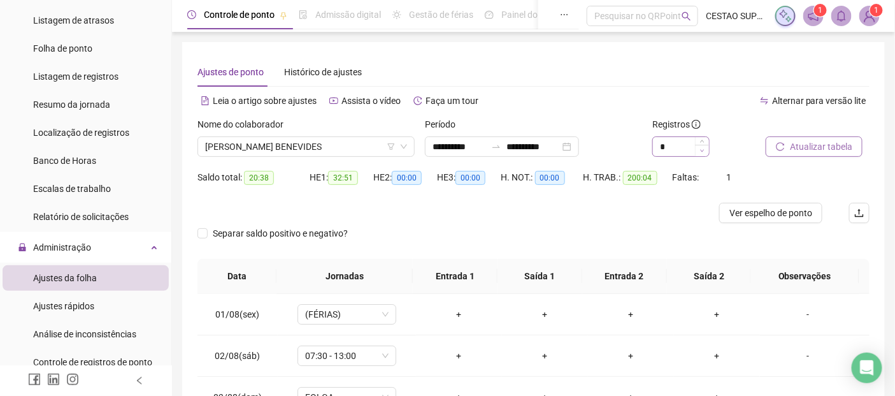
click at [699, 147] on span "Decrease Value" at bounding box center [702, 150] width 14 height 11
click at [705, 142] on span "Increase Value" at bounding box center [702, 142] width 14 height 11
type input "*"
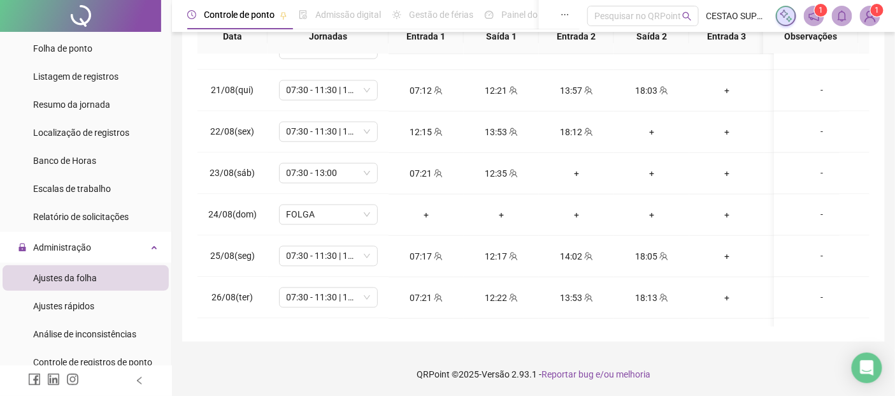
scroll to position [811, 0]
click at [650, 132] on div "+" at bounding box center [651, 132] width 55 height 14
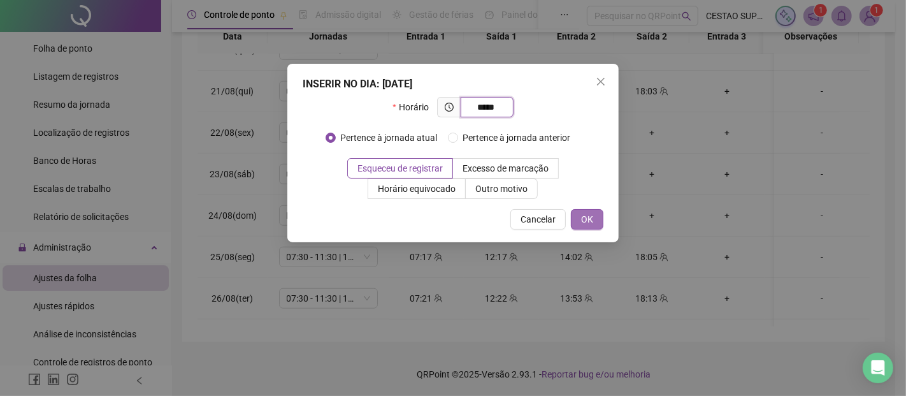
type input "*****"
click at [590, 218] on span "OK" at bounding box center [587, 219] width 12 height 14
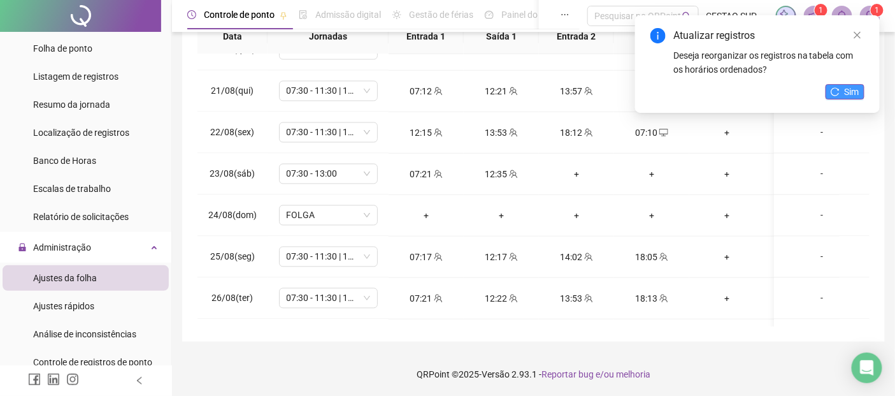
click at [839, 90] on icon "reload" at bounding box center [835, 91] width 9 height 9
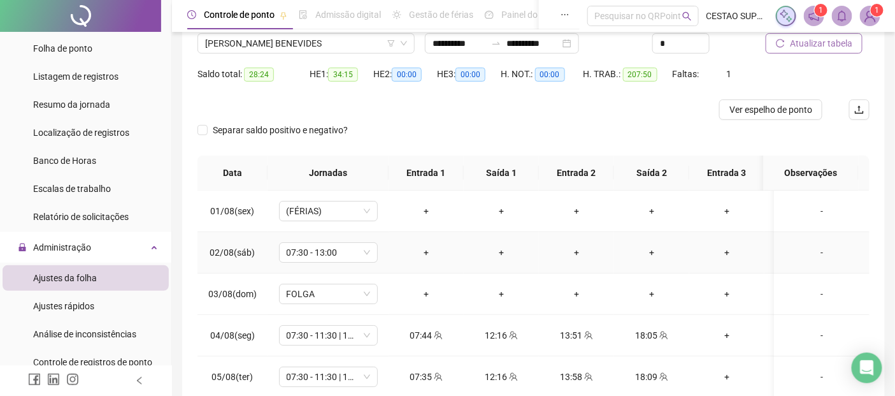
scroll to position [0, 0]
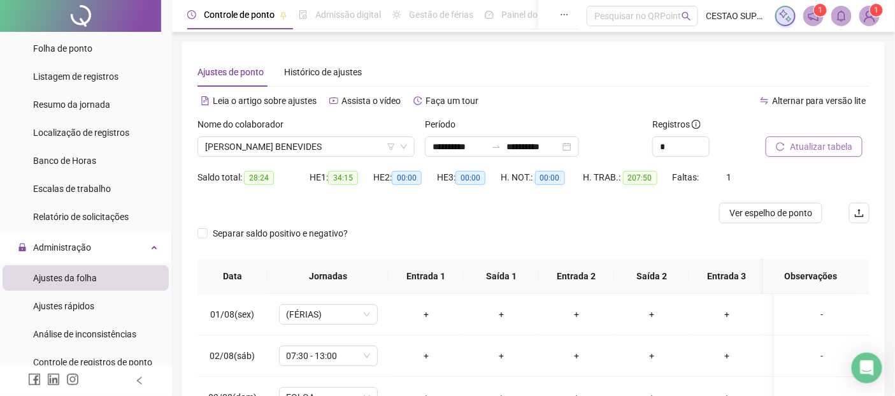
click at [814, 143] on span "Atualizar tabela" at bounding box center [821, 146] width 62 height 14
click at [773, 213] on span "Ver espelho de ponto" at bounding box center [770, 213] width 83 height 14
click at [778, 215] on span "Ver espelho de ponto" at bounding box center [770, 213] width 83 height 14
click at [741, 213] on span "Ver espelho de ponto" at bounding box center [770, 213] width 83 height 14
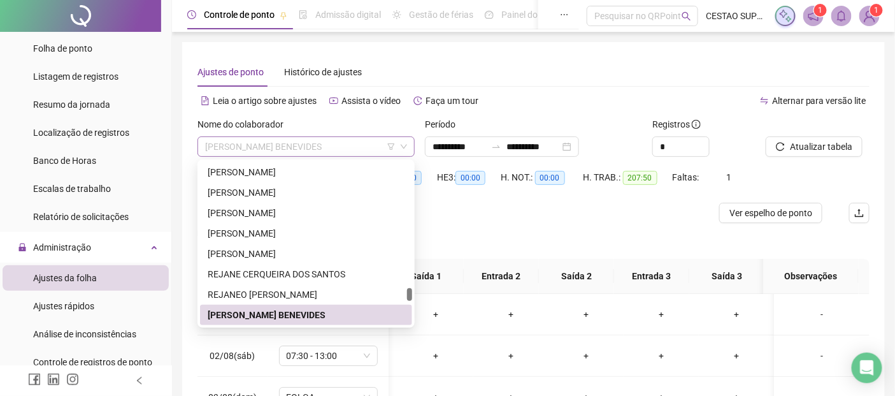
click at [378, 144] on span "[PERSON_NAME] BENEVIDES" at bounding box center [306, 146] width 202 height 19
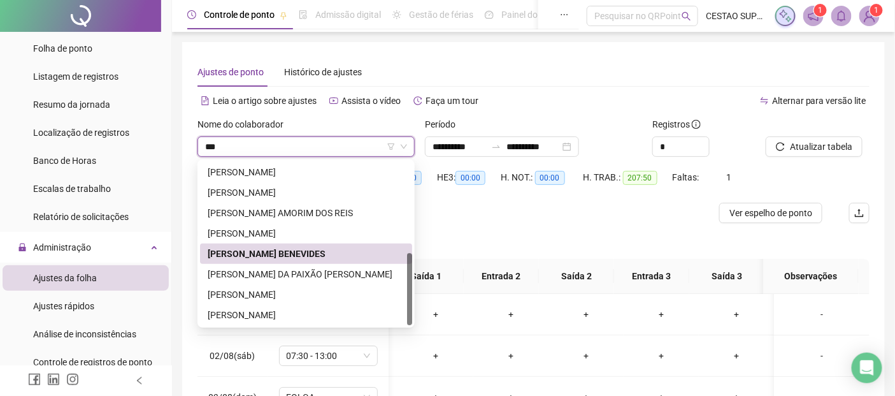
scroll to position [0, 0]
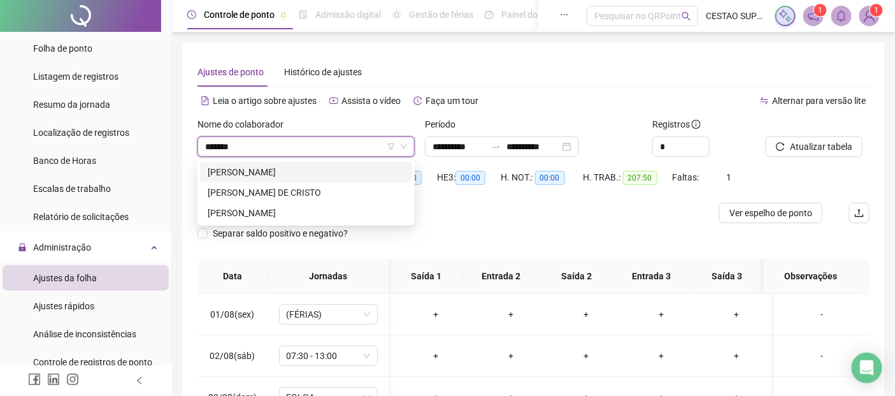
type input "********"
click at [303, 173] on div "[PERSON_NAME]" at bounding box center [306, 172] width 197 height 14
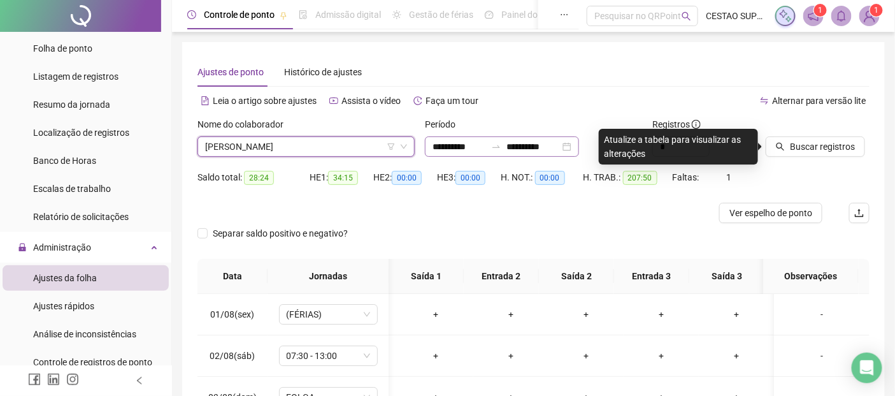
click at [523, 138] on div "**********" at bounding box center [502, 146] width 154 height 20
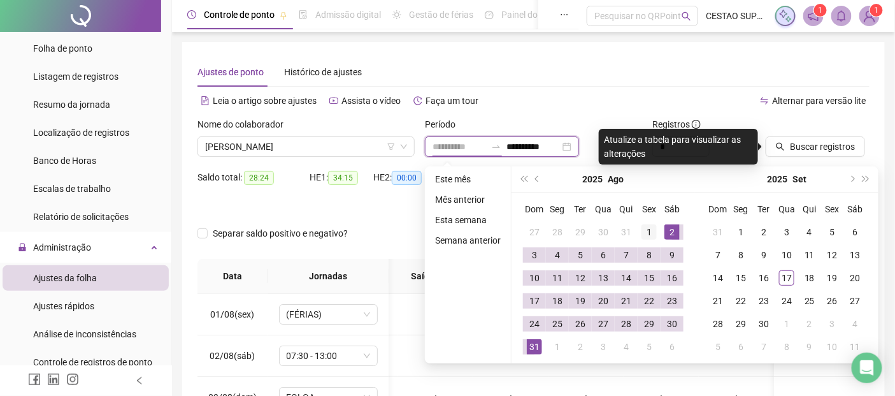
type input "**********"
click at [652, 233] on div "1" at bounding box center [648, 231] width 15 height 15
drag, startPoint x: 532, startPoint y: 350, endPoint x: 527, endPoint y: 283, distance: 67.7
click at [532, 351] on div "31" at bounding box center [534, 346] width 15 height 15
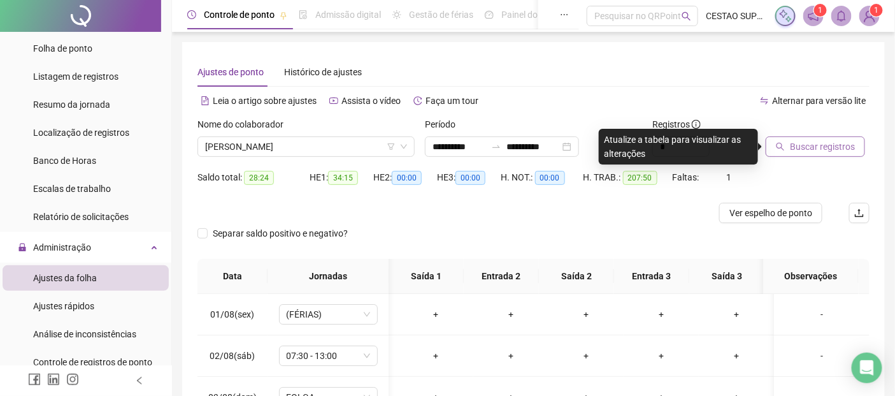
click at [809, 148] on span "Buscar registros" at bounding box center [822, 146] width 65 height 14
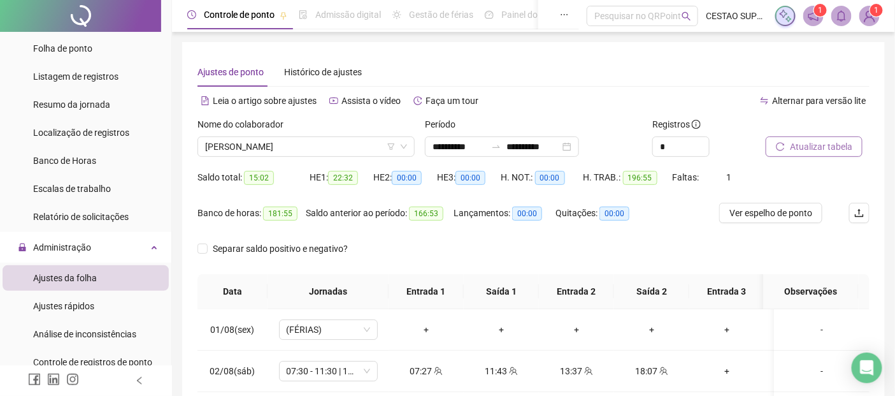
click at [806, 143] on span "Atualizar tabela" at bounding box center [821, 146] width 62 height 14
click at [752, 211] on span "Ver espelho de ponto" at bounding box center [770, 213] width 83 height 14
click at [505, 145] on div at bounding box center [496, 146] width 20 height 10
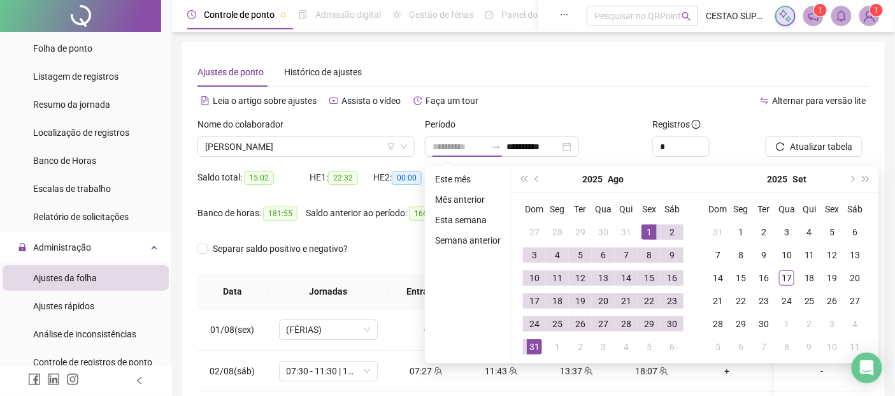
click at [653, 232] on div "1" at bounding box center [648, 231] width 15 height 15
type input "**********"
click at [526, 349] on td "31" at bounding box center [534, 346] width 23 height 23
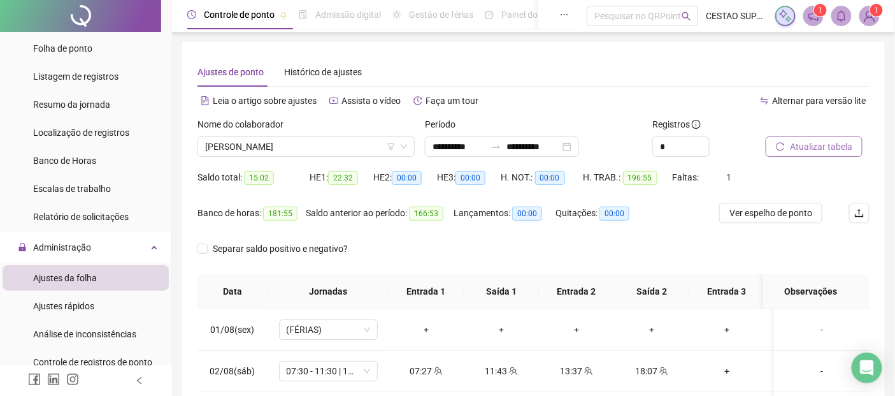
click at [814, 141] on span "Atualizar tabela" at bounding box center [821, 146] width 62 height 14
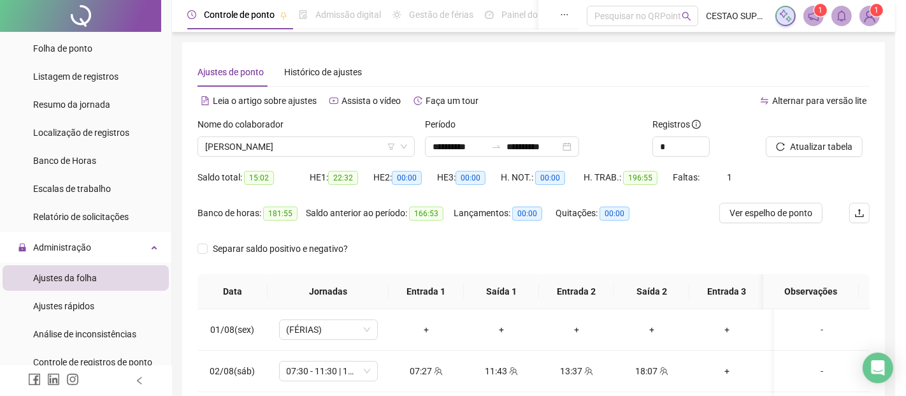
click at [799, 215] on div "Atualizando tabela Atualizando e reorganizando os registros... OK" at bounding box center [453, 198] width 906 height 396
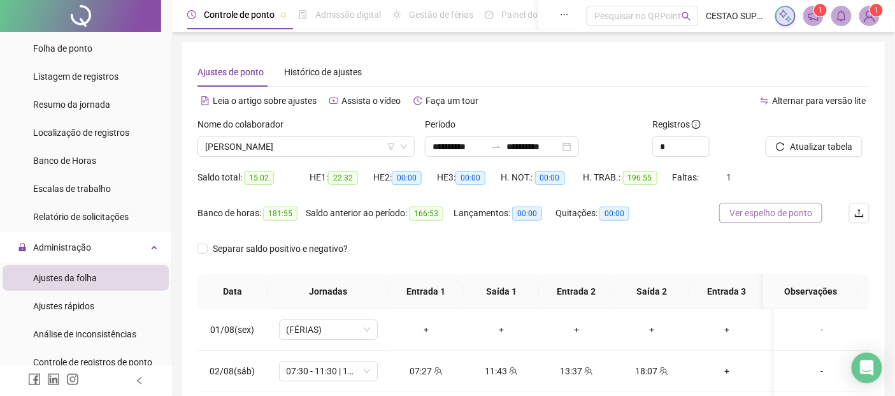
click at [799, 210] on span "Ver espelho de ponto" at bounding box center [770, 213] width 83 height 14
